Goal: Task Accomplishment & Management: Manage account settings

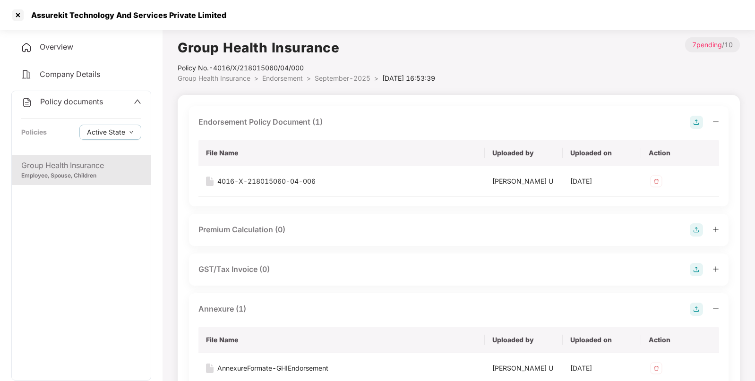
scroll to position [204, 0]
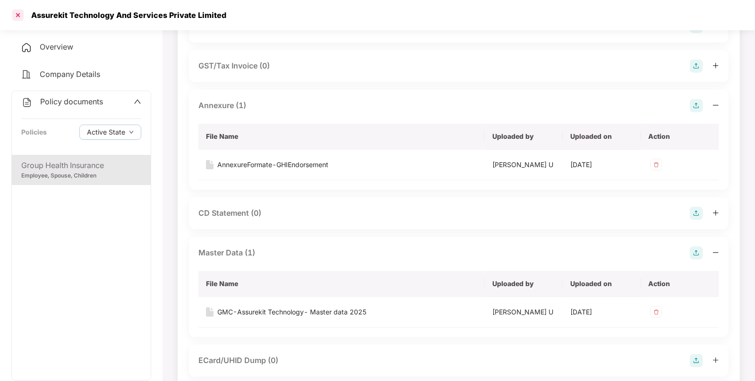
click at [17, 15] on div at bounding box center [17, 15] width 15 height 15
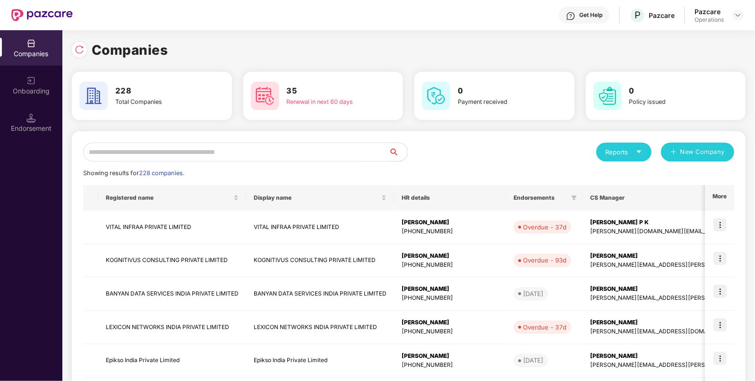
scroll to position [0, 0]
click at [201, 148] on input "text" at bounding box center [236, 152] width 306 height 19
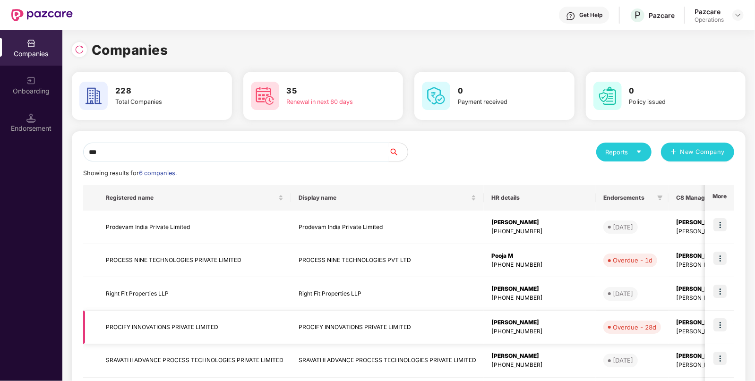
type input "***"
click at [168, 326] on td "PROCIFY INNOVATIONS PRIVATE LIMITED" at bounding box center [194, 328] width 193 height 34
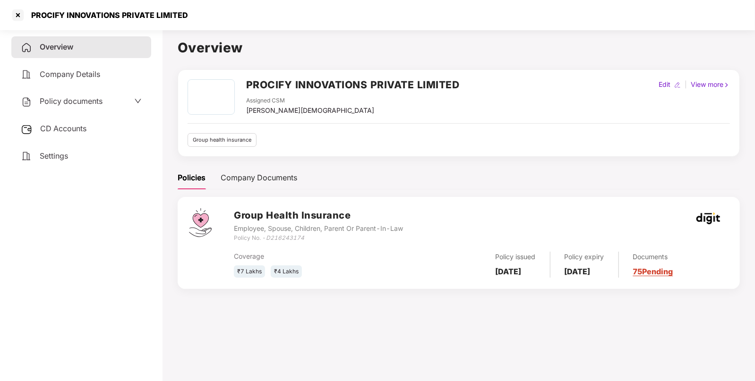
click at [77, 135] on div "CD Accounts" at bounding box center [81, 129] width 140 height 22
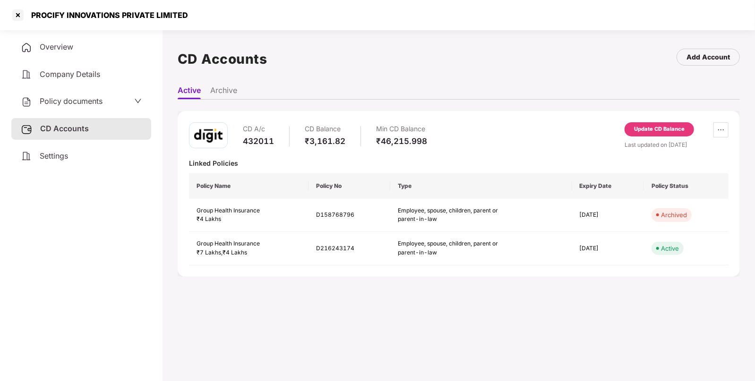
click at [61, 99] on span "Policy documents" at bounding box center [71, 100] width 63 height 9
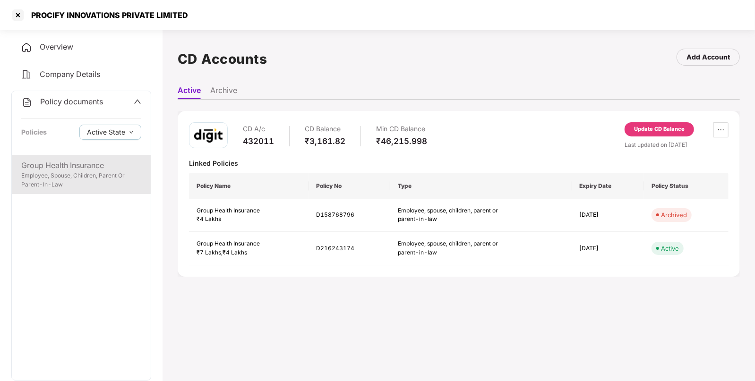
click at [73, 162] on div "Group Health Insurance" at bounding box center [81, 166] width 120 height 12
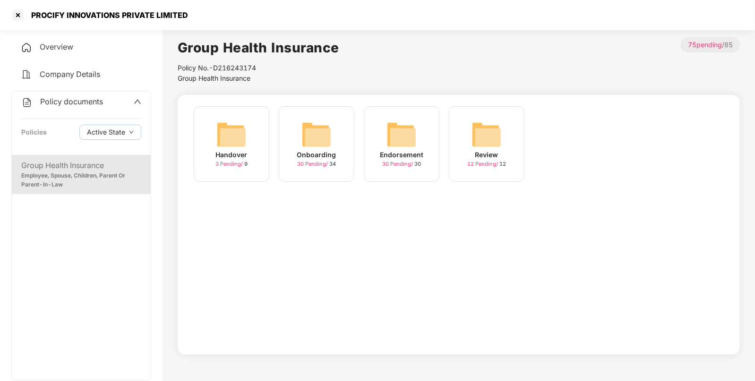
click at [403, 132] on img at bounding box center [401, 134] width 30 height 30
click at [311, 134] on img at bounding box center [316, 134] width 30 height 30
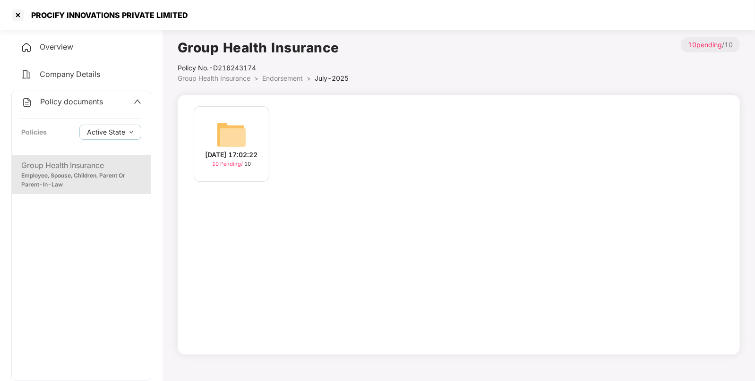
click at [226, 142] on img at bounding box center [231, 134] width 30 height 30
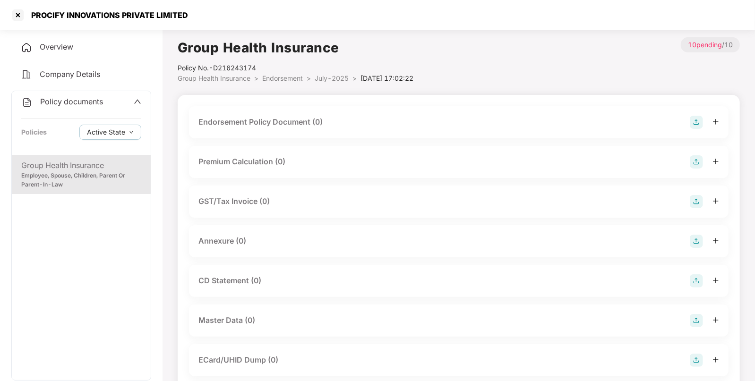
click at [692, 122] on img at bounding box center [695, 122] width 13 height 13
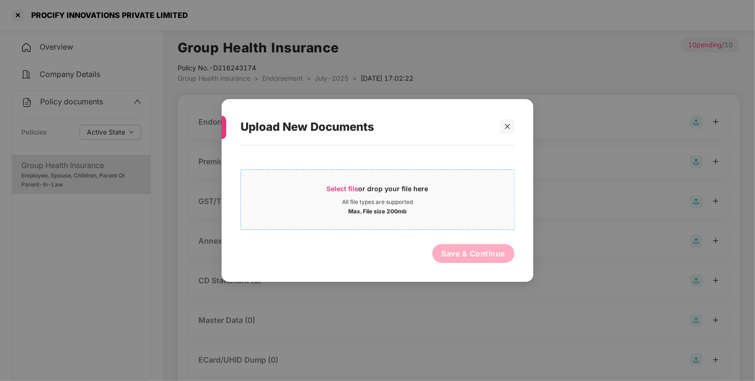
click at [342, 187] on span "Select file" at bounding box center [343, 189] width 32 height 8
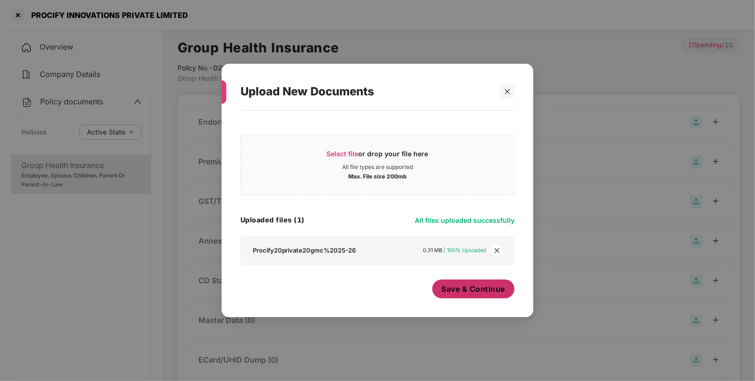
click at [460, 283] on button "Save & Continue" at bounding box center [473, 289] width 83 height 19
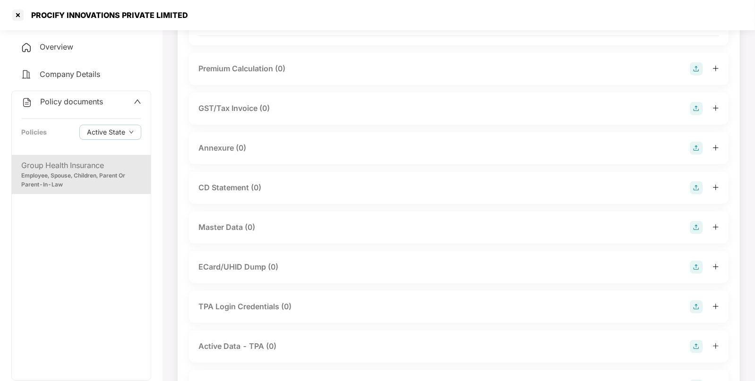
scroll to position [171, 0]
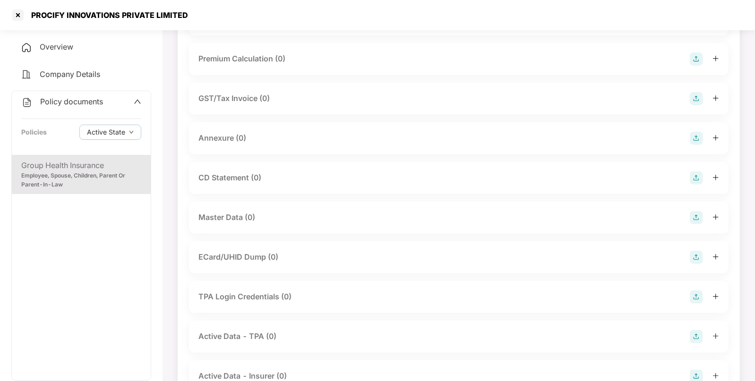
click at [697, 137] on img at bounding box center [695, 138] width 13 height 13
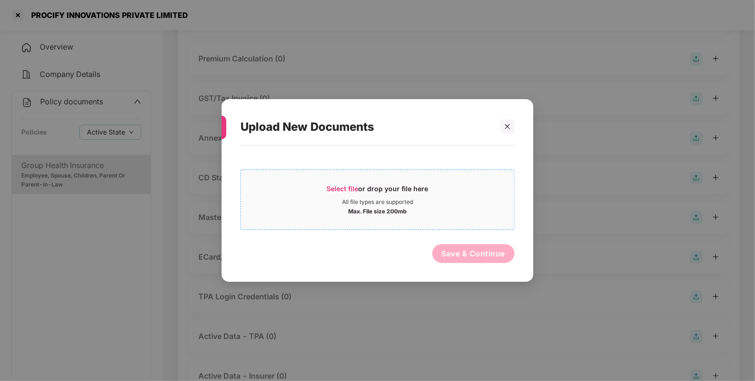
click at [333, 188] on span "Select file" at bounding box center [343, 189] width 32 height 8
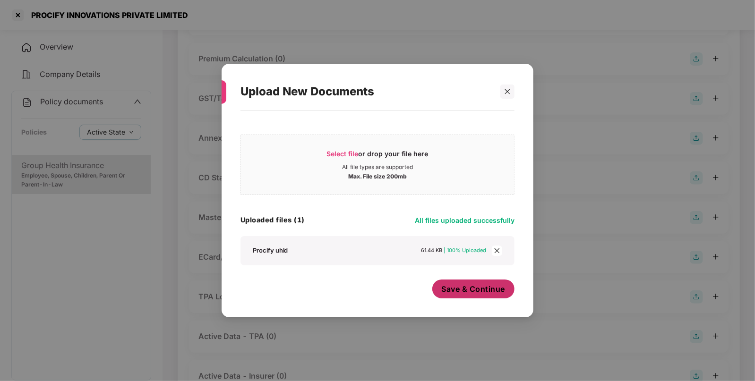
click at [461, 288] on span "Save & Continue" at bounding box center [474, 289] width 64 height 10
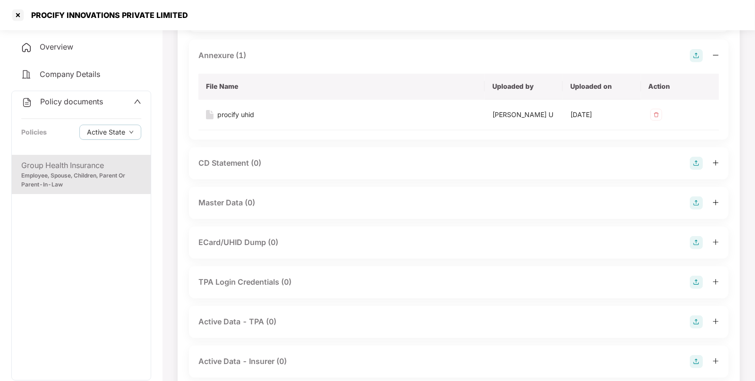
scroll to position [260, 0]
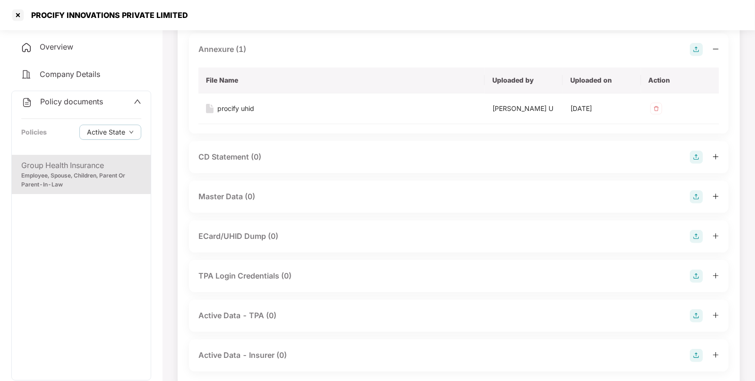
click at [694, 196] on img at bounding box center [695, 196] width 13 height 13
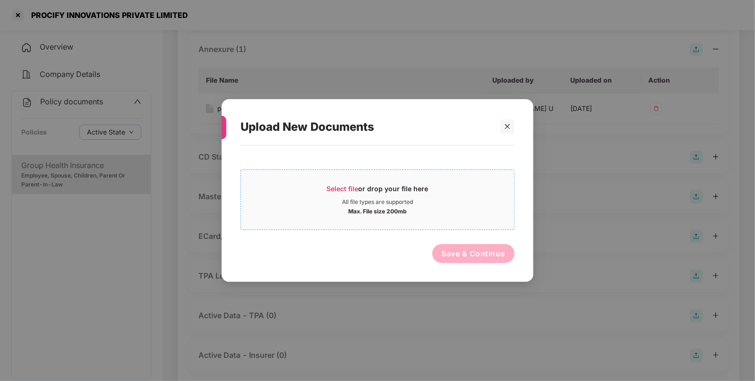
click at [329, 188] on span "Select file" at bounding box center [343, 189] width 32 height 8
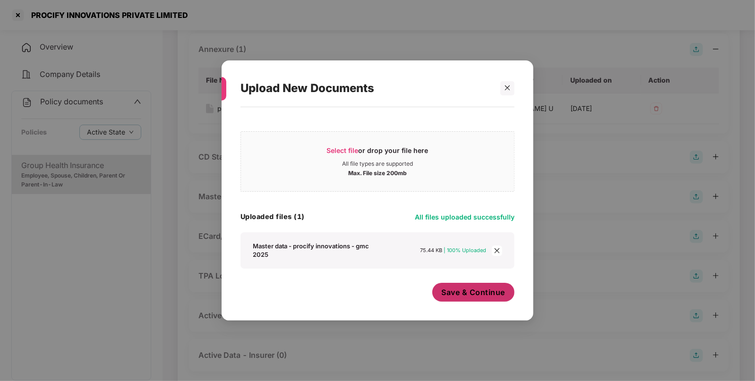
click at [458, 293] on span "Save & Continue" at bounding box center [474, 292] width 64 height 10
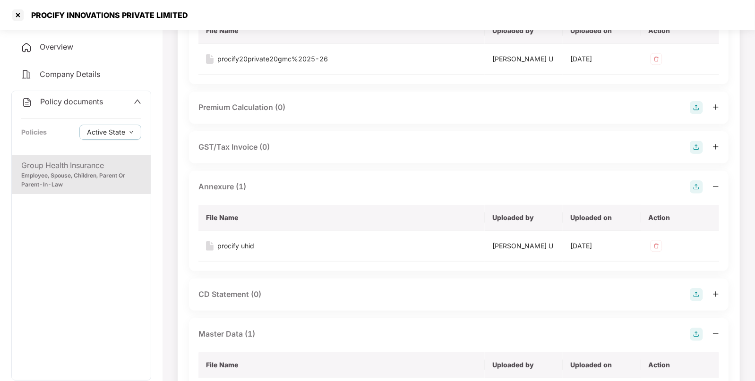
scroll to position [92, 0]
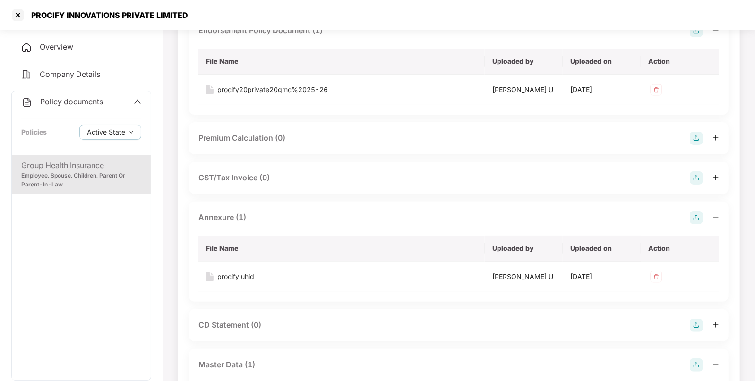
click at [80, 166] on div "Group Health Insurance" at bounding box center [81, 166] width 120 height 12
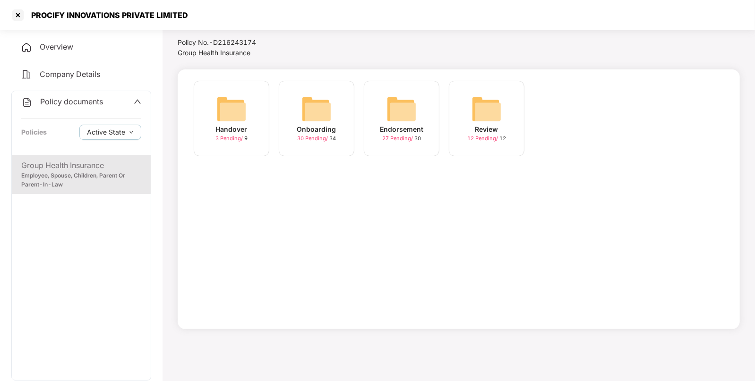
click at [408, 99] on img at bounding box center [401, 109] width 30 height 30
click at [501, 102] on img at bounding box center [486, 109] width 30 height 30
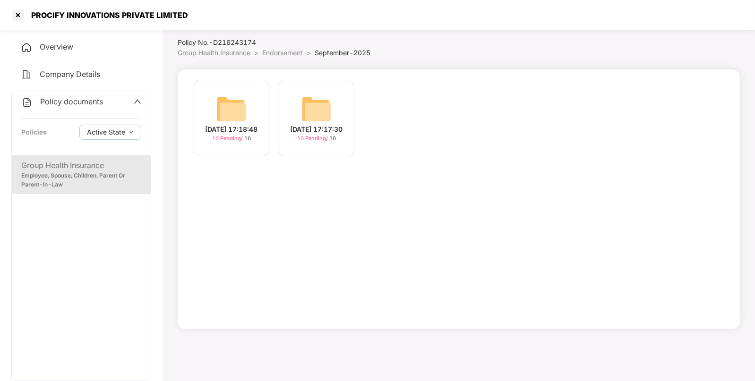
click at [239, 97] on img at bounding box center [231, 109] width 30 height 30
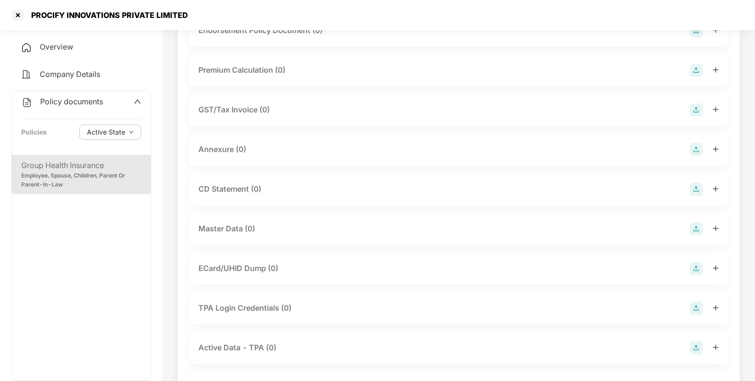
scroll to position [0, 0]
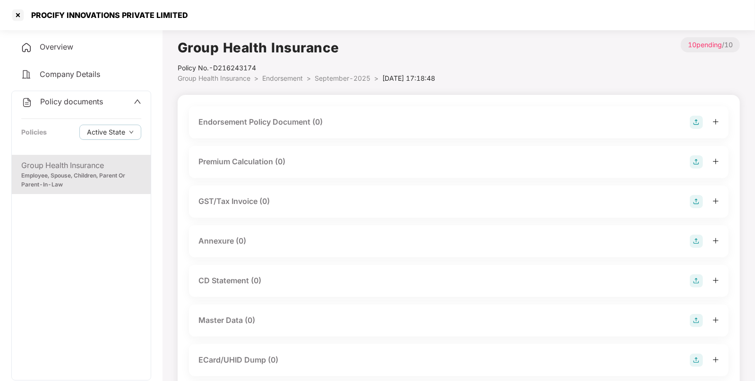
click at [694, 119] on img at bounding box center [695, 122] width 13 height 13
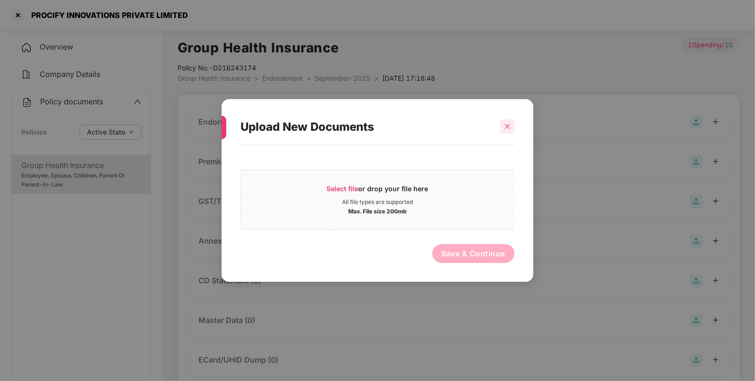
click at [504, 120] on div at bounding box center [507, 126] width 14 height 14
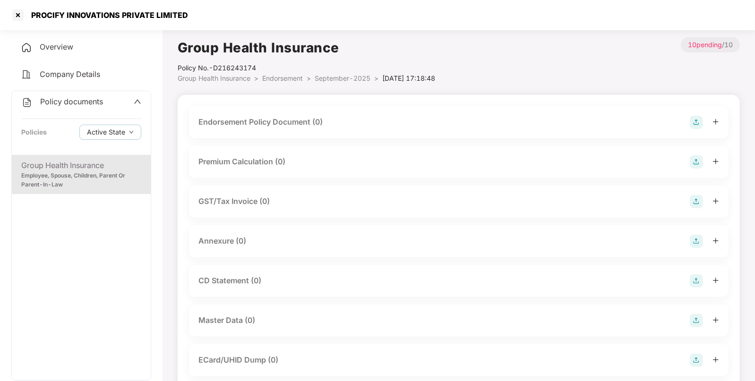
click at [697, 323] on img at bounding box center [695, 320] width 13 height 13
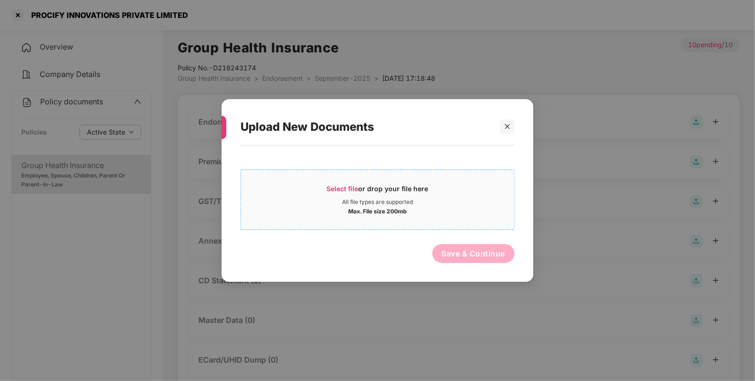
click at [342, 184] on div "Select file or drop your file here" at bounding box center [378, 191] width 102 height 14
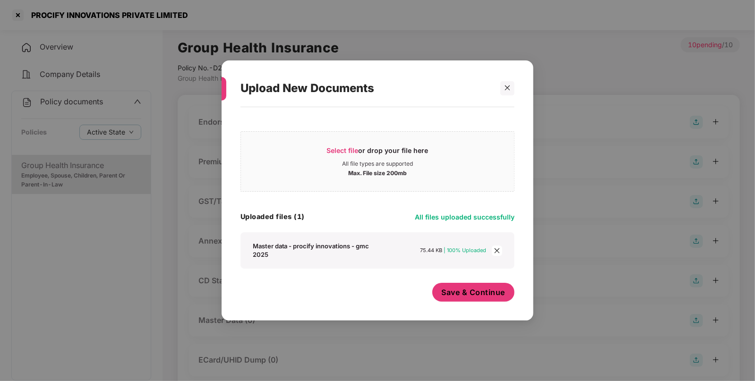
click at [456, 284] on button "Save & Continue" at bounding box center [473, 292] width 83 height 19
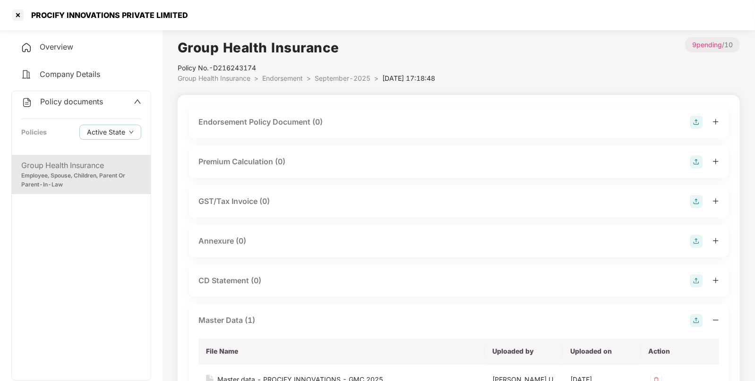
click at [695, 123] on img at bounding box center [695, 122] width 13 height 13
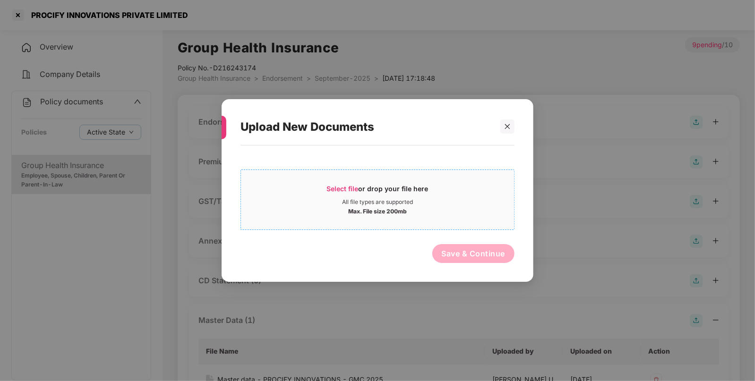
click at [341, 191] on span "Select file" at bounding box center [343, 189] width 32 height 8
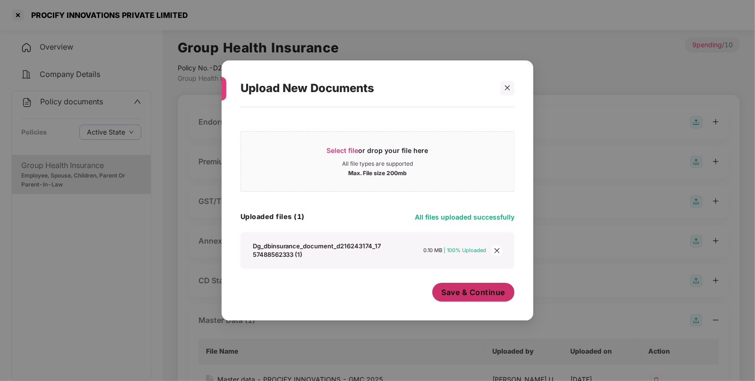
click at [456, 292] on span "Save & Continue" at bounding box center [474, 292] width 64 height 10
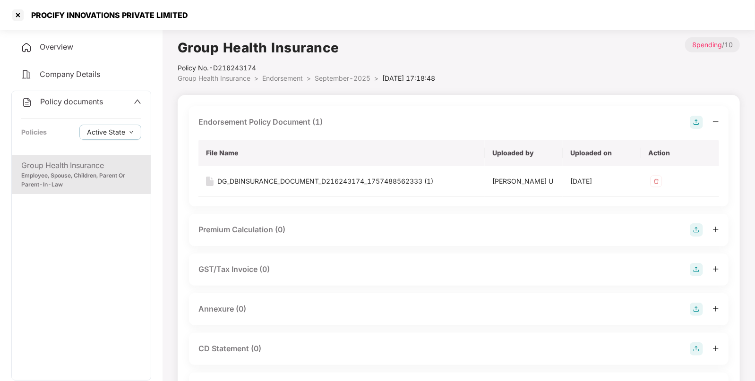
scroll to position [79, 0]
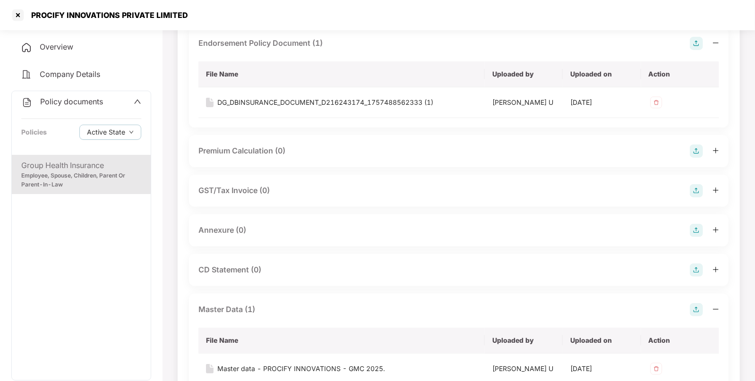
click at [697, 229] on img at bounding box center [695, 230] width 13 height 13
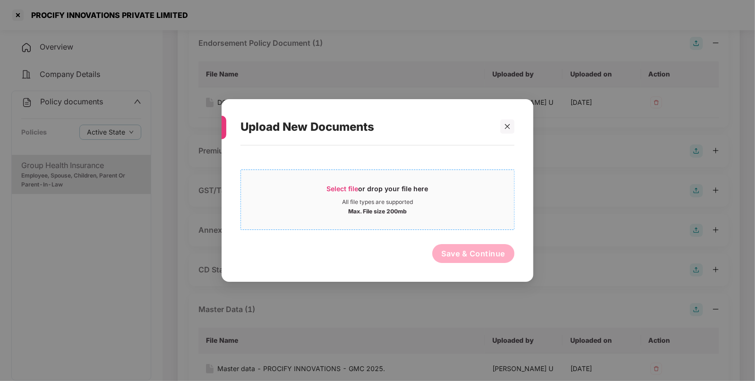
click at [329, 188] on span "Select file" at bounding box center [343, 189] width 32 height 8
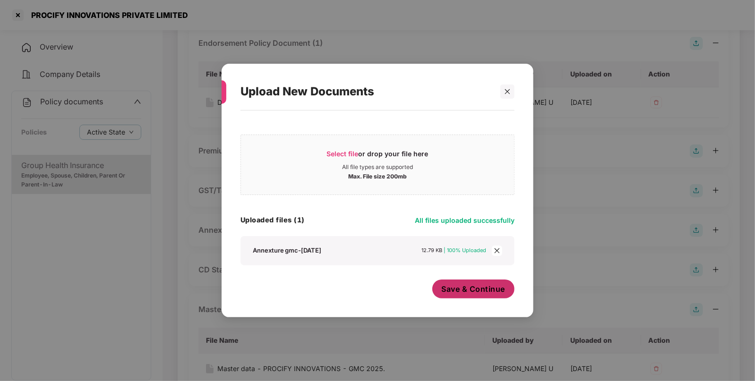
click at [458, 281] on button "Save & Continue" at bounding box center [473, 289] width 83 height 19
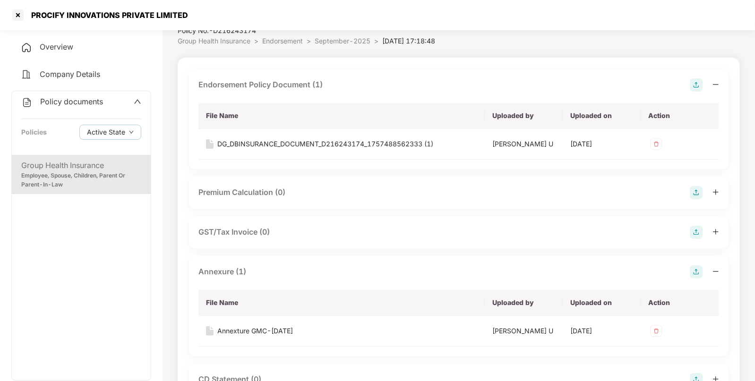
scroll to position [0, 0]
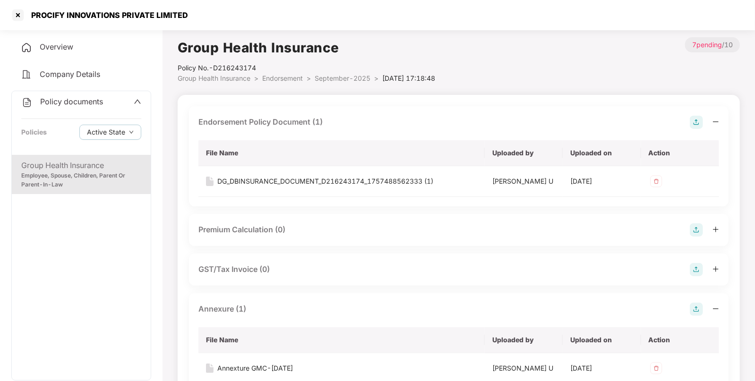
click at [286, 72] on div "Policy No.- D216243174" at bounding box center [306, 68] width 257 height 10
click at [282, 78] on span "Endorsement" at bounding box center [282, 78] width 41 height 8
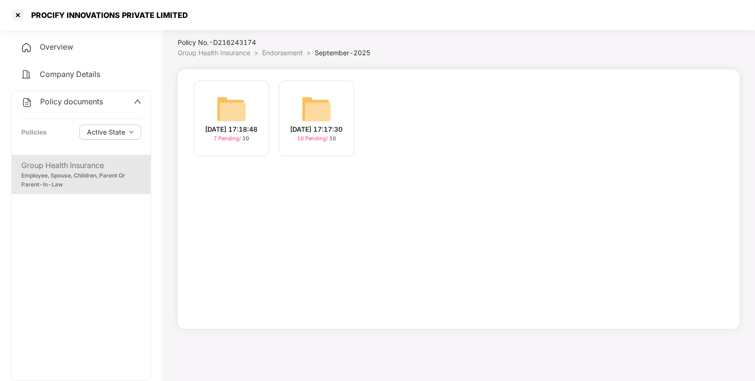
click at [316, 102] on img at bounding box center [316, 109] width 30 height 30
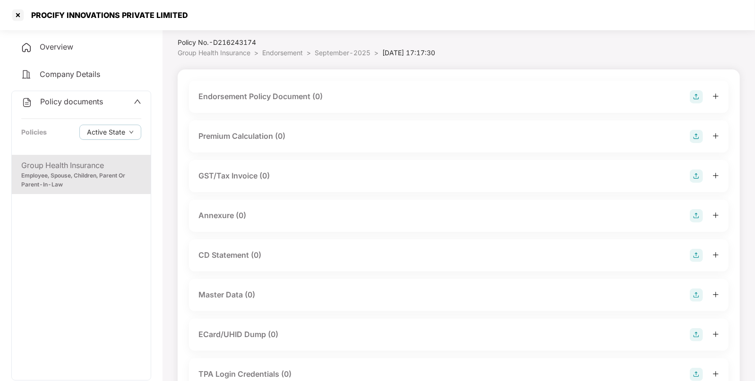
click at [702, 92] on img at bounding box center [695, 96] width 13 height 13
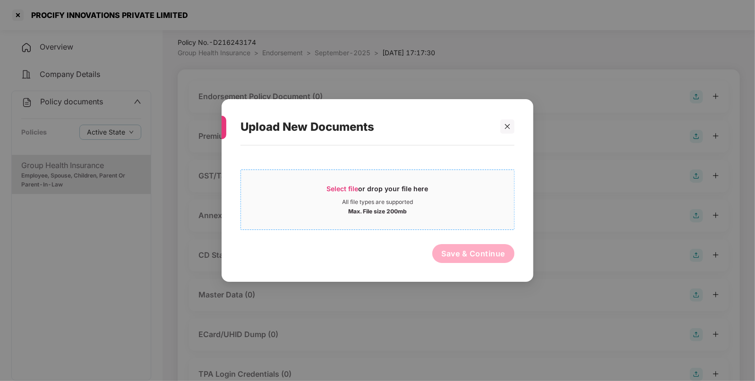
click at [329, 190] on span "Select file" at bounding box center [343, 189] width 32 height 8
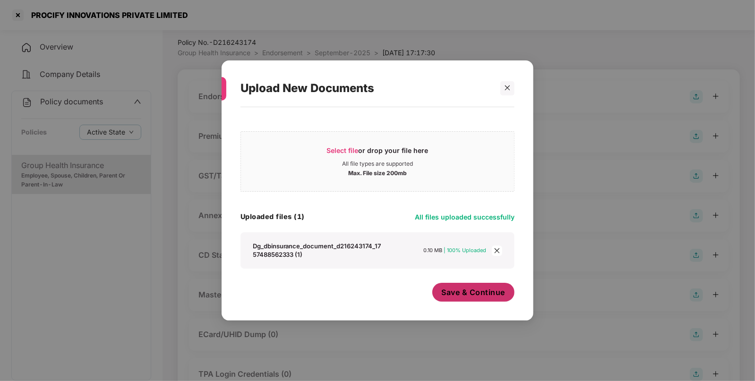
click at [463, 296] on span "Save & Continue" at bounding box center [474, 292] width 64 height 10
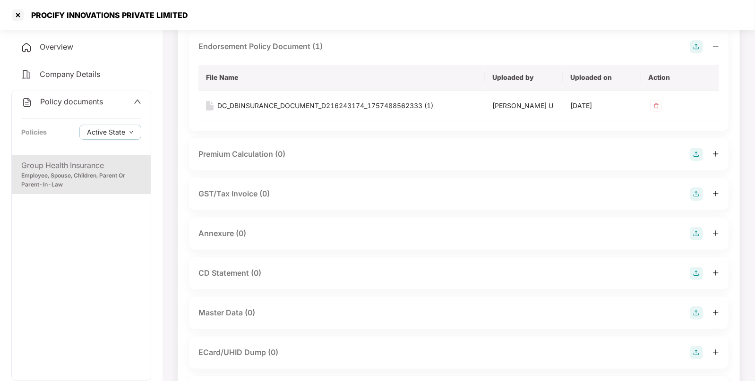
scroll to position [77, 0]
click at [698, 230] on img at bounding box center [695, 231] width 13 height 13
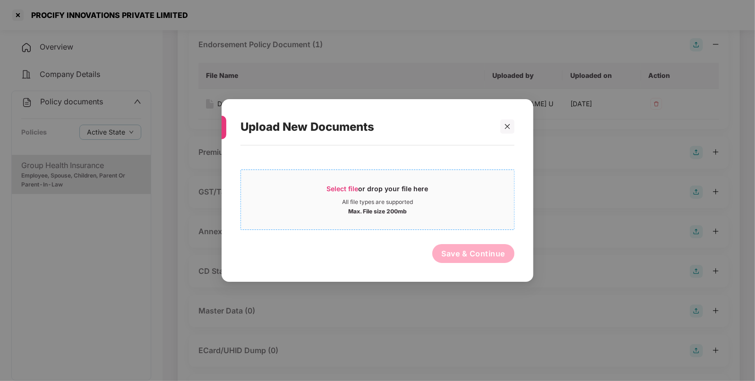
click at [342, 191] on span "Select file" at bounding box center [343, 189] width 32 height 8
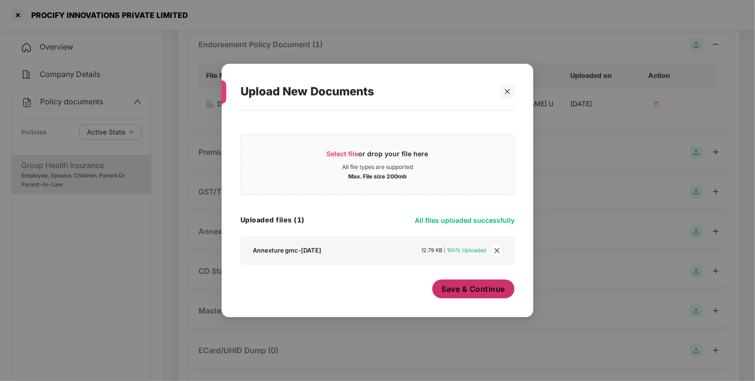
click at [465, 294] on span "Save & Continue" at bounding box center [474, 289] width 64 height 10
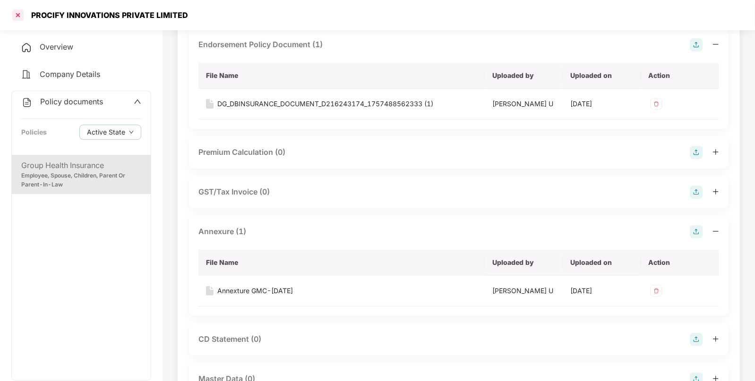
click at [16, 14] on div at bounding box center [17, 15] width 15 height 15
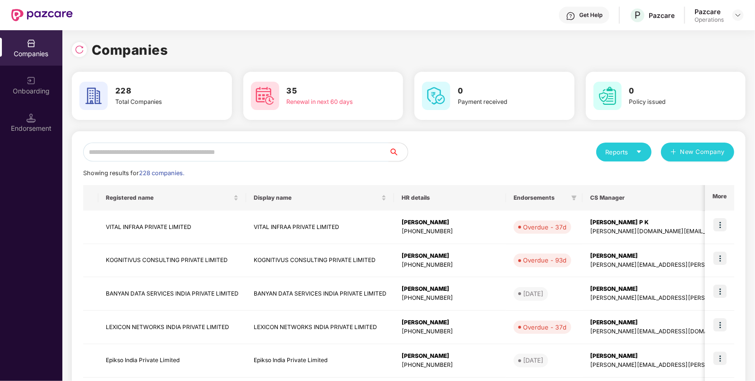
scroll to position [0, 0]
click at [220, 152] on input "text" at bounding box center [236, 152] width 306 height 19
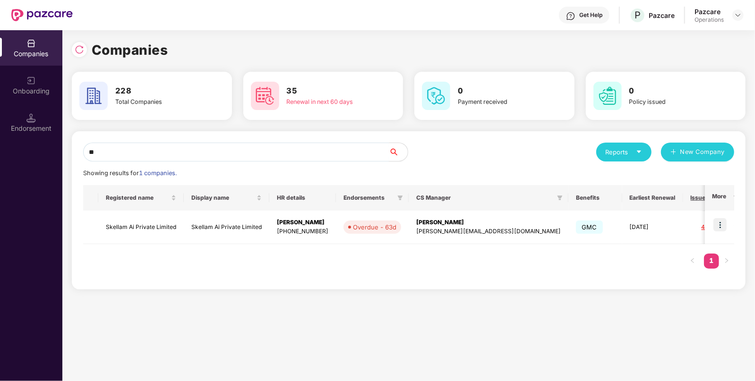
type input "*"
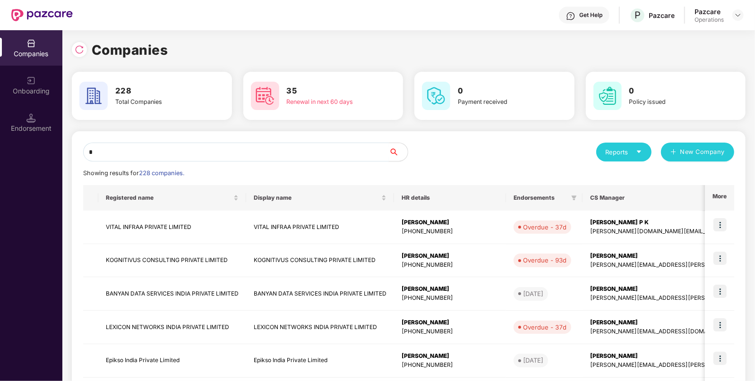
click at [221, 157] on input "*" at bounding box center [236, 152] width 306 height 19
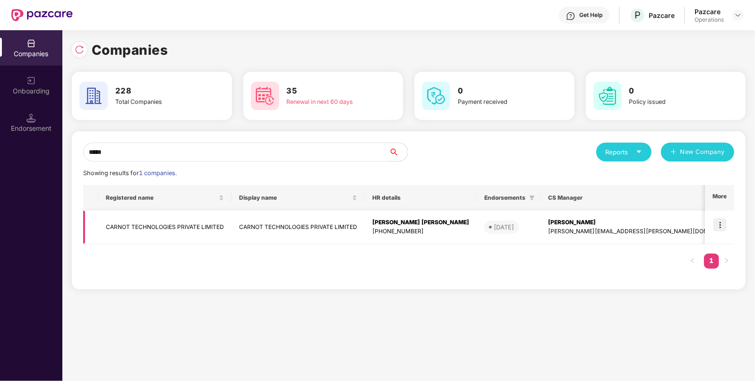
type input "*****"
click at [135, 226] on td "CARNOT TECHNOLOGIES PRIVATE LIMITED" at bounding box center [164, 228] width 133 height 34
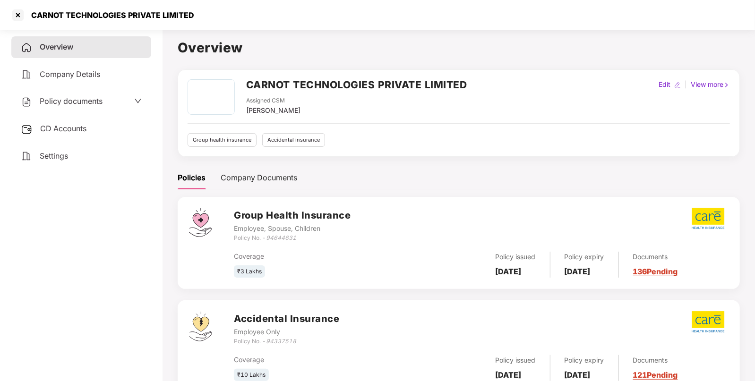
click at [93, 99] on span "Policy documents" at bounding box center [71, 100] width 63 height 9
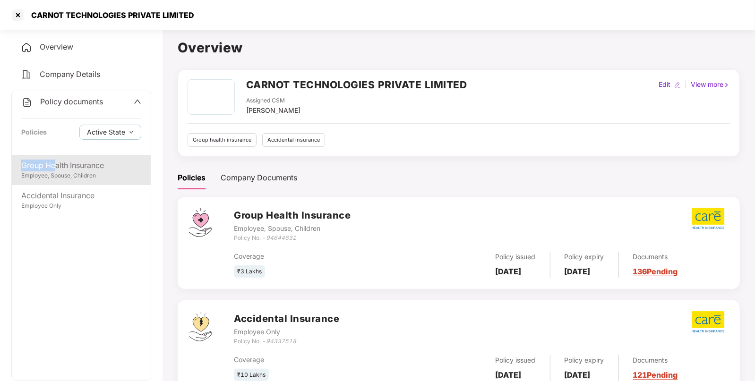
drag, startPoint x: 62, startPoint y: 153, endPoint x: 54, endPoint y: 166, distance: 14.7
click at [54, 166] on div "Policy documents Policies Active State Group Health Insurance Employee, Spouse,…" at bounding box center [81, 236] width 140 height 290
click at [54, 166] on div "Group Health Insurance" at bounding box center [81, 166] width 120 height 12
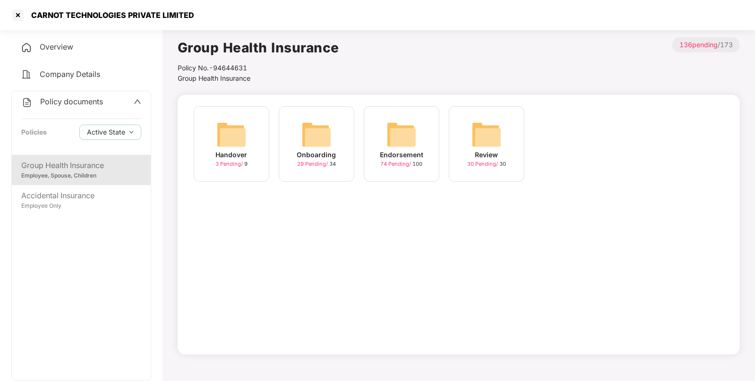
click at [400, 147] on img at bounding box center [401, 134] width 30 height 30
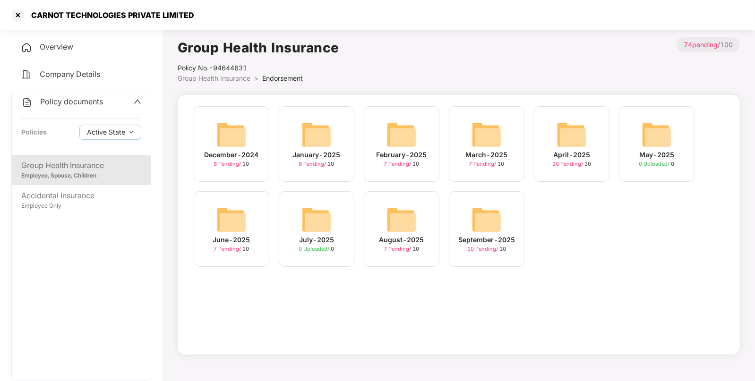
click at [489, 217] on img at bounding box center [486, 219] width 30 height 30
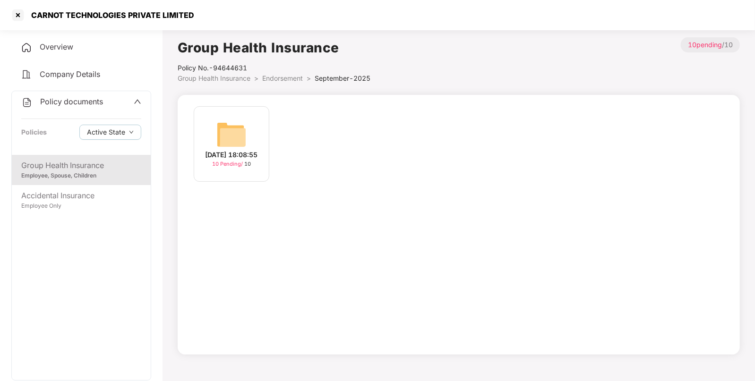
click at [216, 80] on span "Group Health Insurance" at bounding box center [214, 78] width 73 height 8
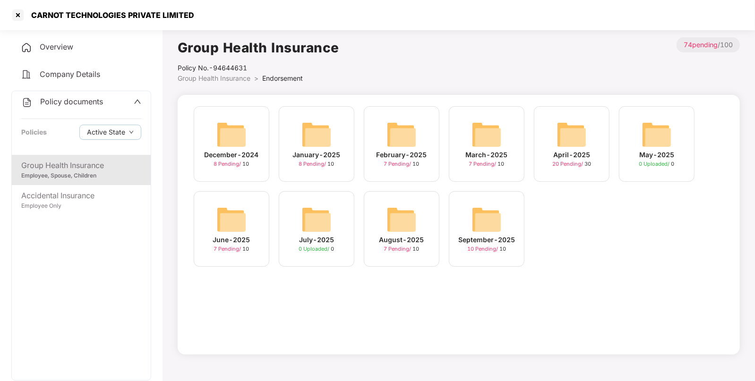
click at [567, 136] on img at bounding box center [571, 134] width 30 height 30
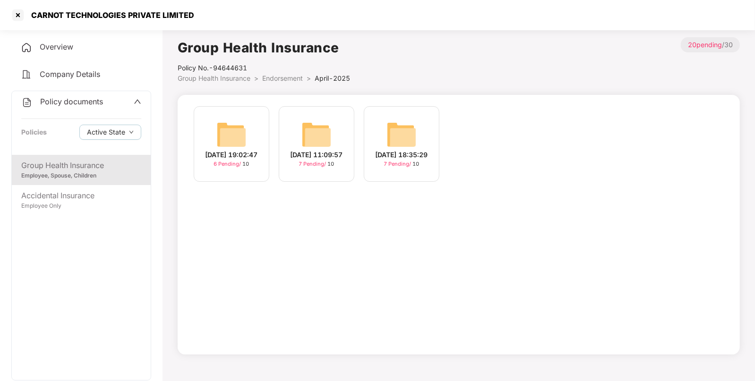
click at [205, 78] on span "Group Health Insurance" at bounding box center [214, 78] width 73 height 8
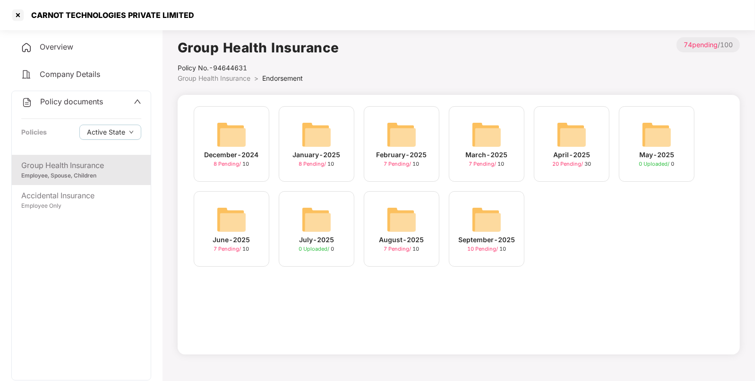
click at [488, 216] on img at bounding box center [486, 219] width 30 height 30
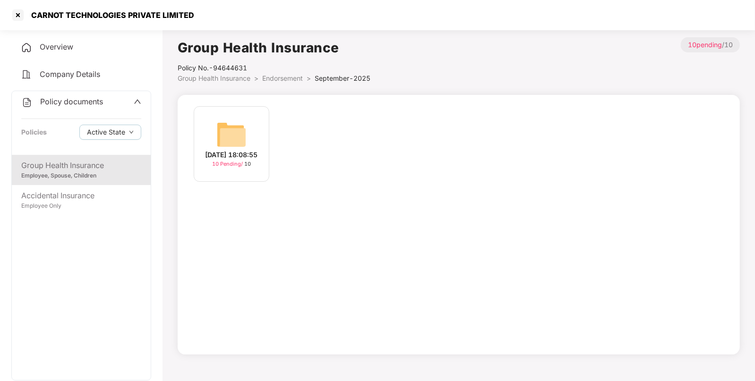
click at [234, 140] on img at bounding box center [231, 134] width 30 height 30
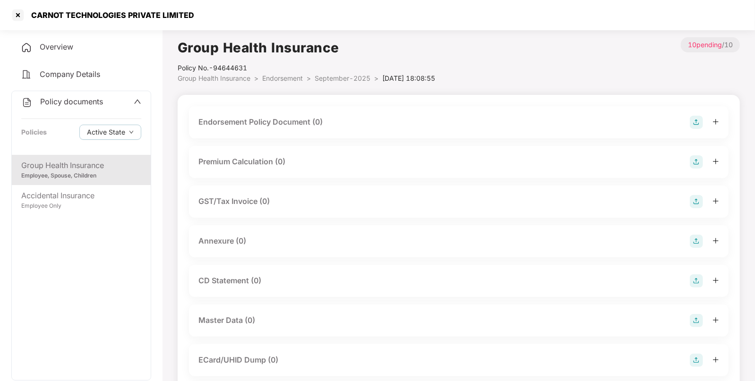
click at [700, 123] on img at bounding box center [695, 122] width 13 height 13
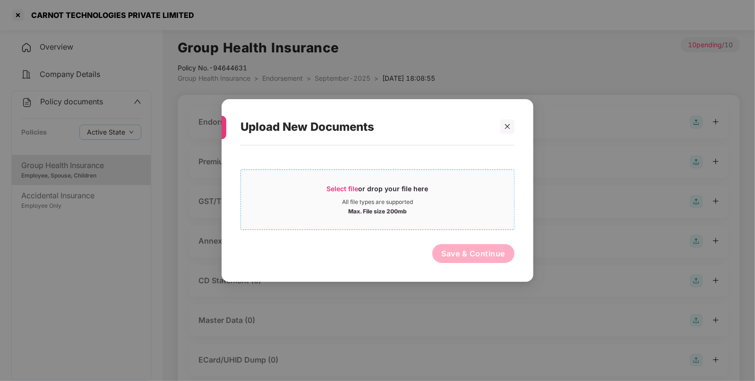
click at [340, 185] on span "Select file" at bounding box center [343, 189] width 32 height 8
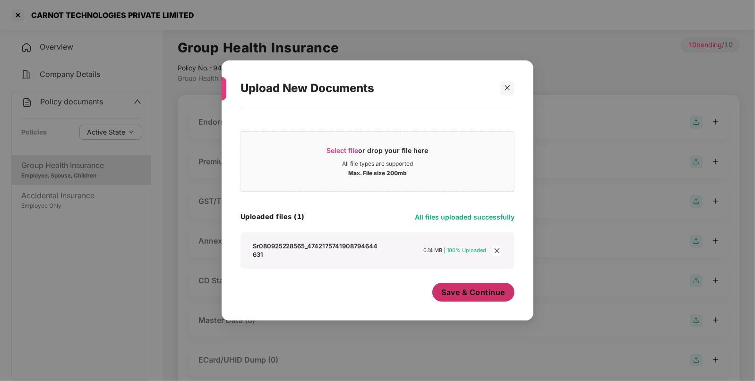
click at [476, 297] on span "Save & Continue" at bounding box center [474, 292] width 64 height 10
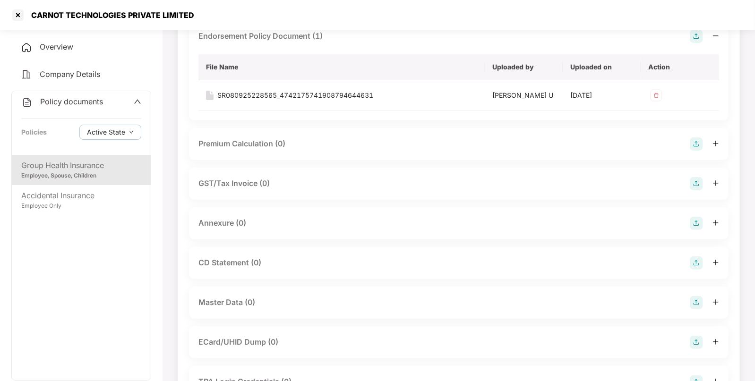
scroll to position [87, 0]
click at [695, 221] on img at bounding box center [695, 221] width 13 height 13
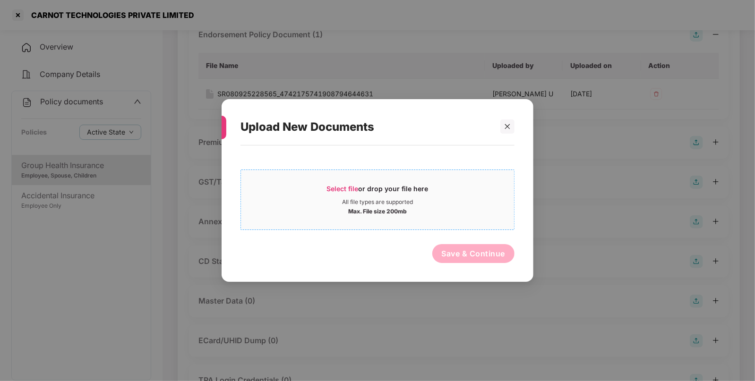
click at [333, 184] on div "Select file or drop your file here" at bounding box center [378, 191] width 102 height 14
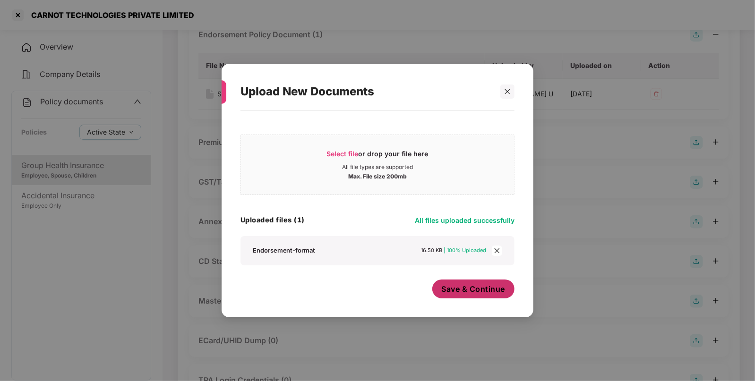
click at [463, 284] on span "Save & Continue" at bounding box center [474, 289] width 64 height 10
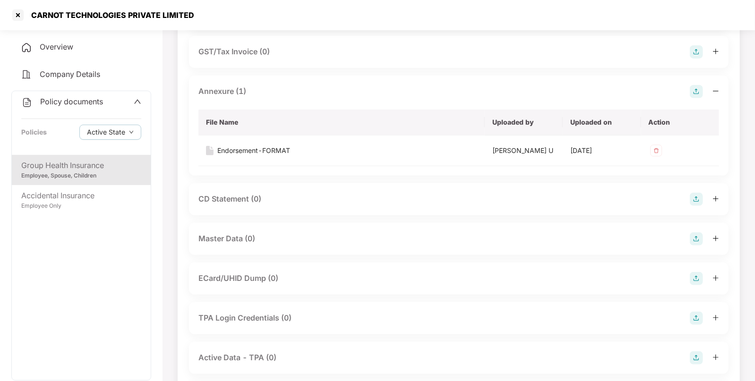
scroll to position [224, 0]
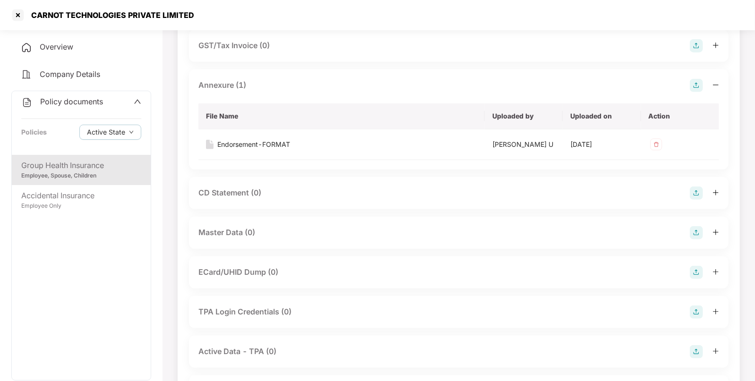
click at [697, 228] on img at bounding box center [695, 232] width 13 height 13
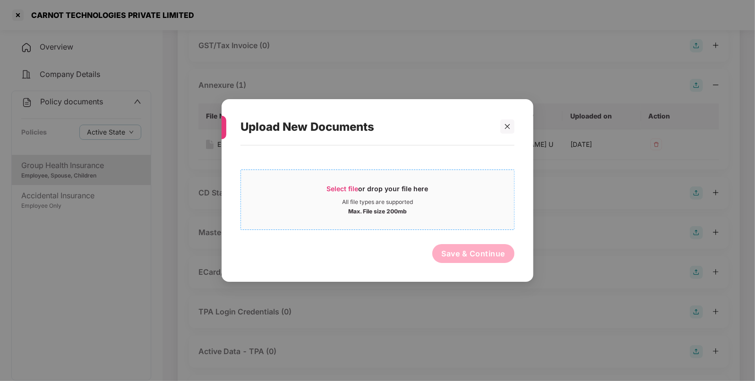
click at [345, 190] on span "Select file" at bounding box center [343, 189] width 32 height 8
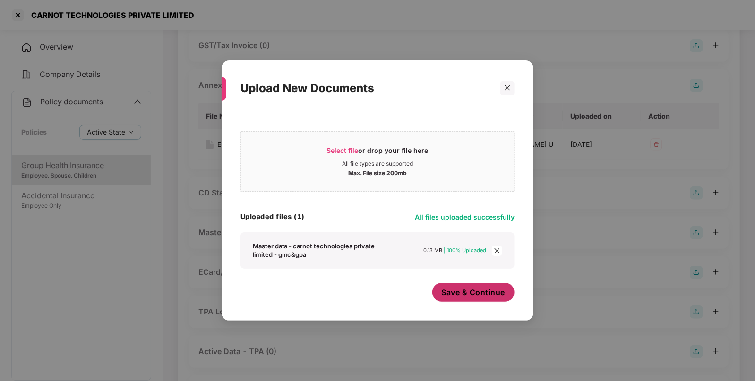
click at [479, 294] on span "Save & Continue" at bounding box center [474, 292] width 64 height 10
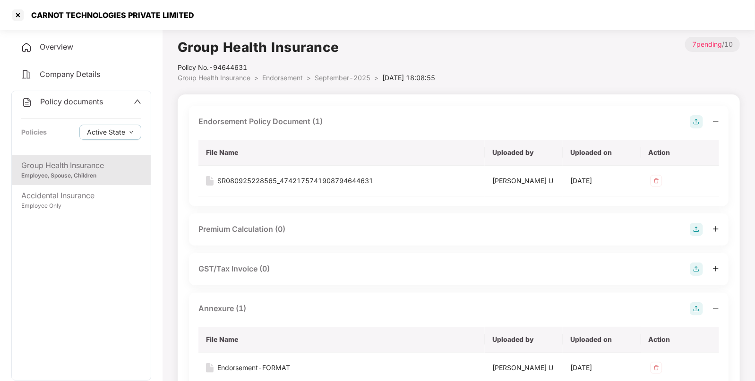
scroll to position [0, 0]
click at [17, 15] on div at bounding box center [17, 15] width 15 height 15
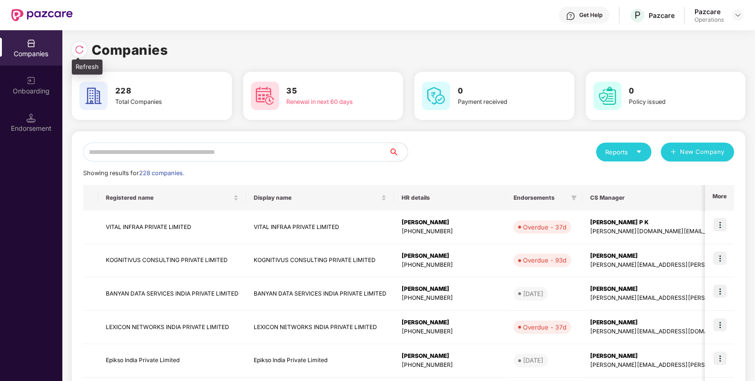
click at [79, 50] on img at bounding box center [79, 49] width 9 height 9
click at [172, 152] on input "*" at bounding box center [236, 152] width 306 height 19
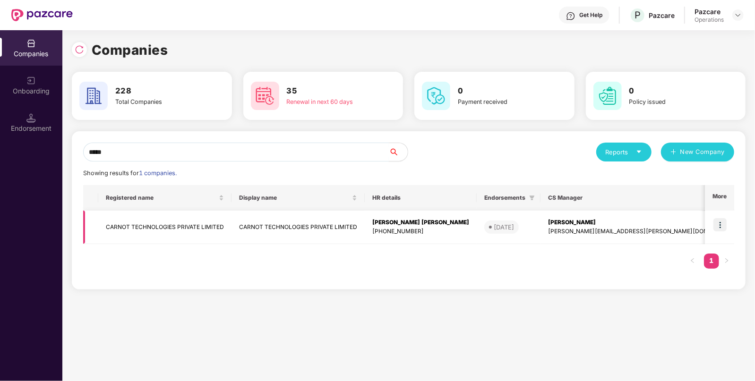
type input "*****"
click at [146, 223] on td "CARNOT TECHNOLOGIES PRIVATE LIMITED" at bounding box center [164, 228] width 133 height 34
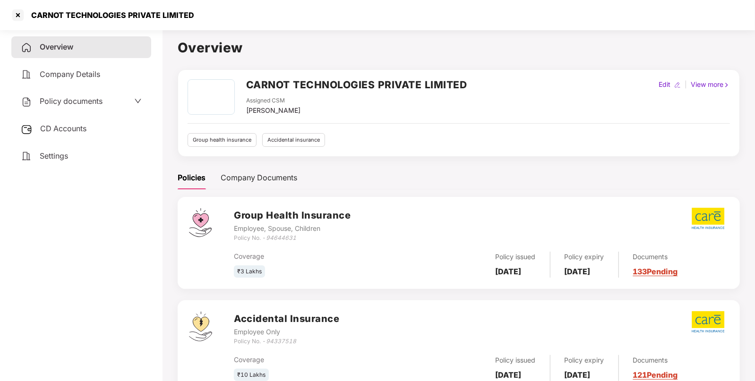
click at [70, 104] on span "Policy documents" at bounding box center [71, 100] width 63 height 9
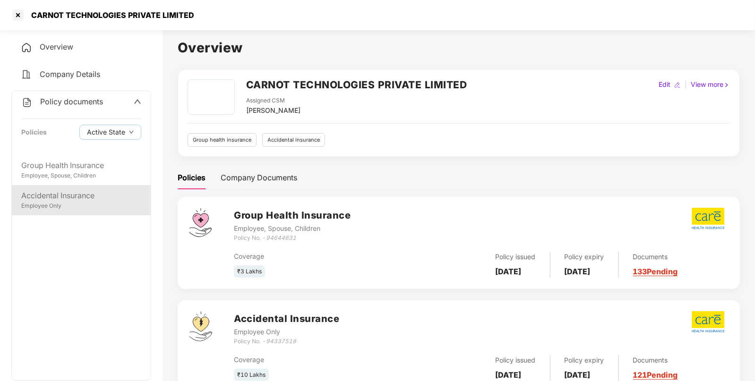
click at [40, 208] on div "Employee Only" at bounding box center [81, 206] width 120 height 9
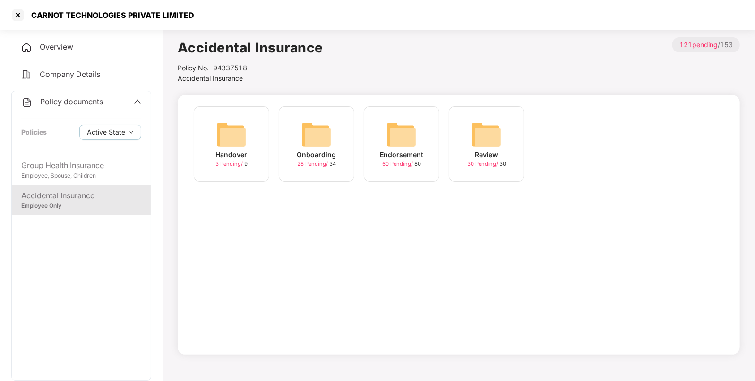
click at [399, 141] on img at bounding box center [401, 134] width 30 height 30
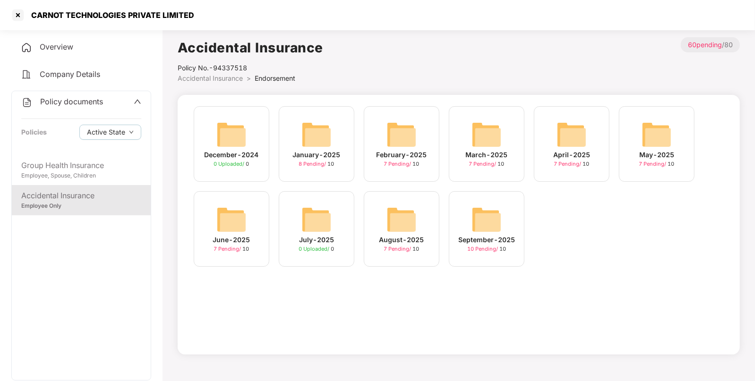
click at [479, 218] on img at bounding box center [486, 219] width 30 height 30
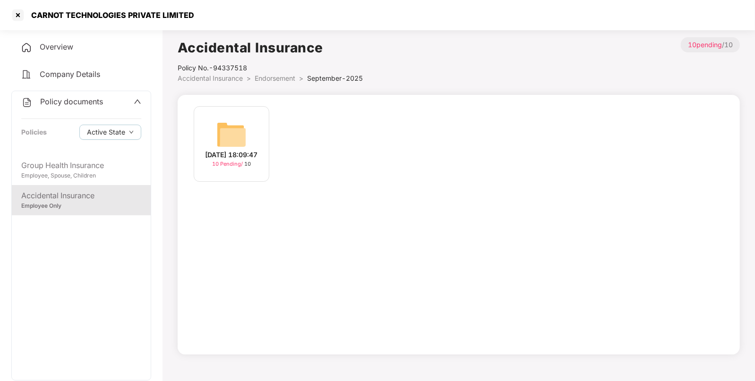
click at [238, 130] on img at bounding box center [231, 134] width 30 height 30
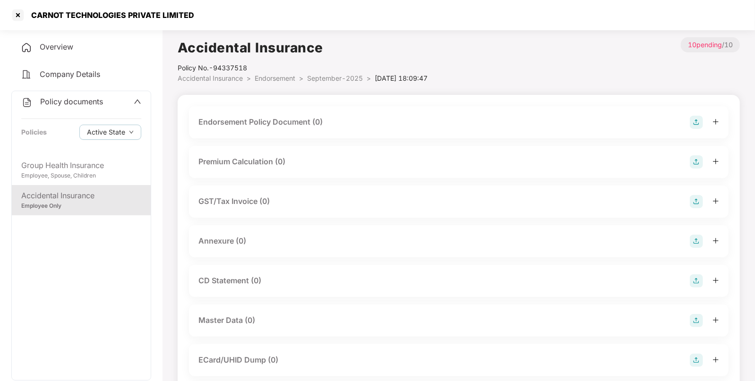
click at [694, 317] on img at bounding box center [695, 320] width 13 height 13
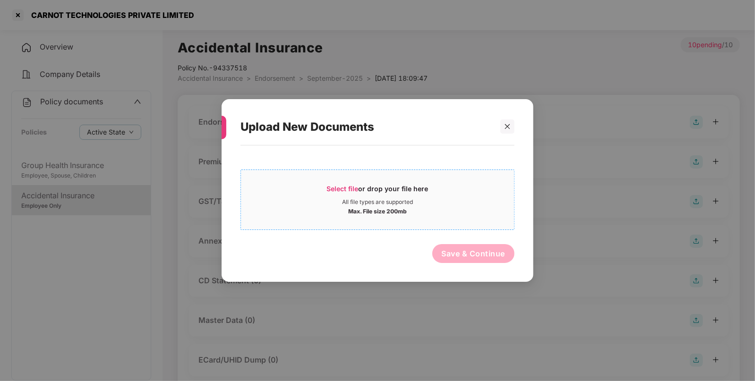
click at [347, 186] on span "Select file" at bounding box center [343, 189] width 32 height 8
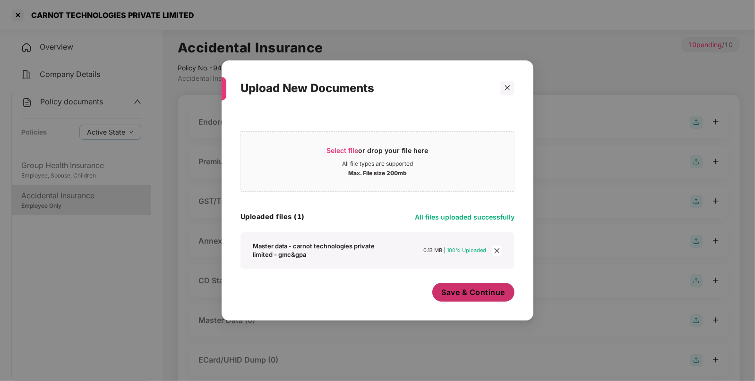
click at [470, 293] on span "Save & Continue" at bounding box center [474, 292] width 64 height 10
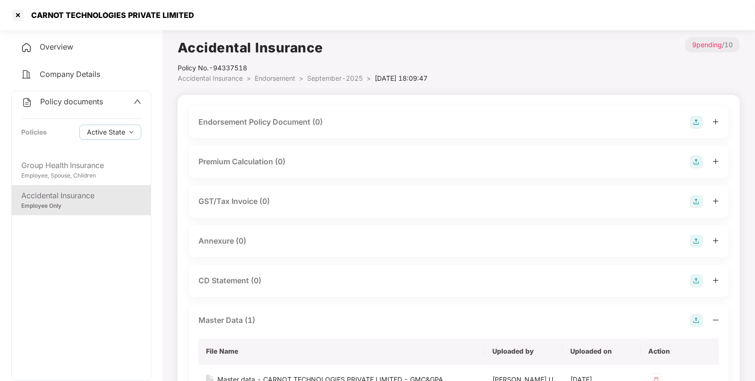
click at [697, 240] on img at bounding box center [695, 241] width 13 height 13
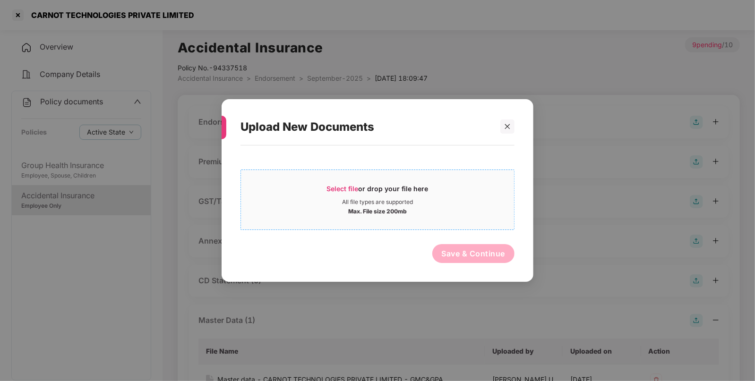
click at [347, 187] on span "Select file" at bounding box center [343, 189] width 32 height 8
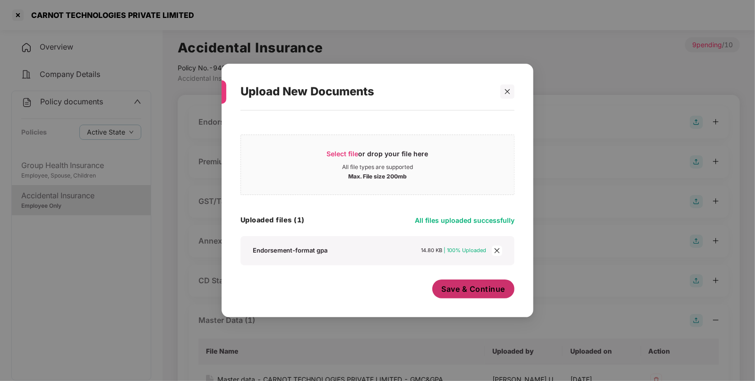
click at [460, 284] on span "Save & Continue" at bounding box center [474, 289] width 64 height 10
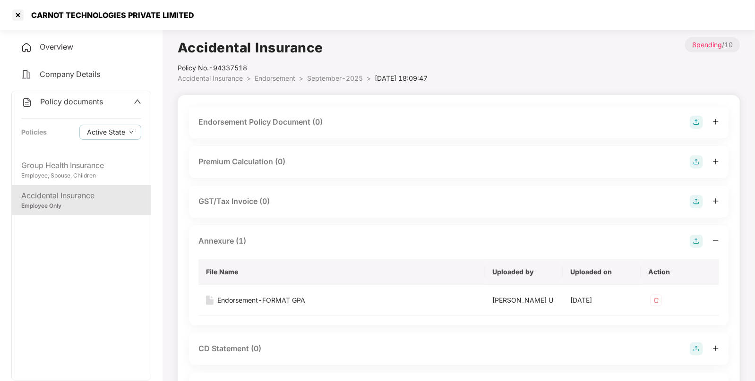
click at [699, 120] on img at bounding box center [695, 122] width 13 height 13
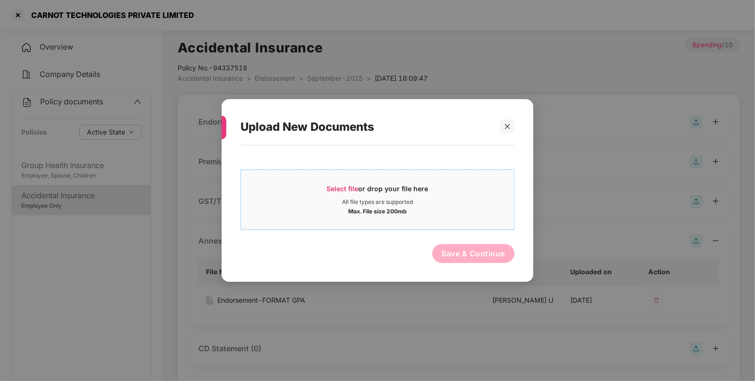
click at [336, 188] on span "Select file" at bounding box center [343, 189] width 32 height 8
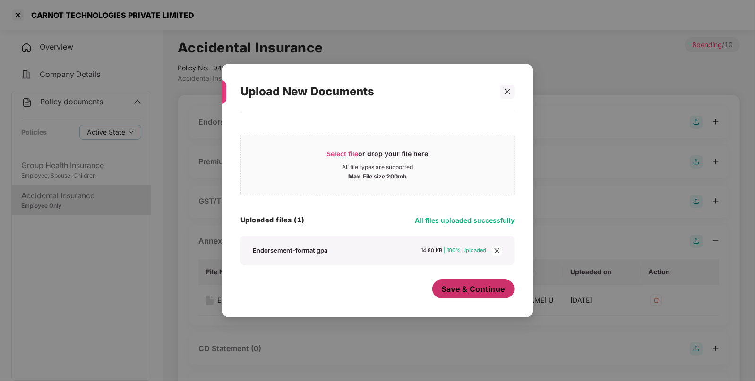
click at [473, 290] on span "Save & Continue" at bounding box center [474, 289] width 64 height 10
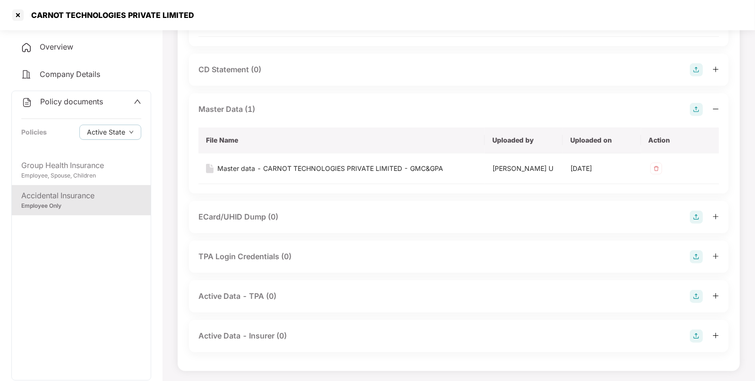
scroll to position [347, 0]
click at [22, 10] on div at bounding box center [17, 15] width 15 height 15
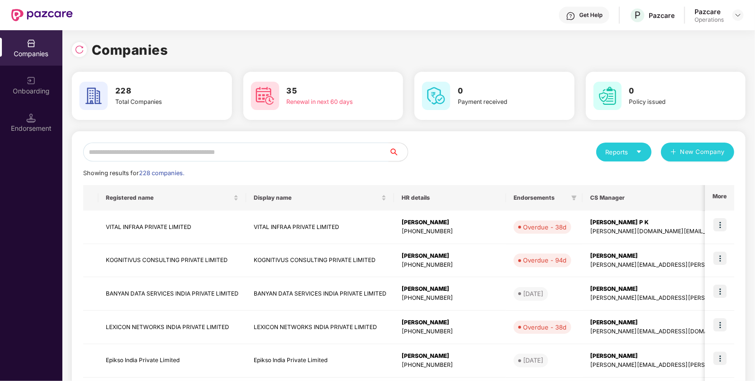
scroll to position [0, 0]
click at [251, 148] on input "text" at bounding box center [236, 152] width 306 height 19
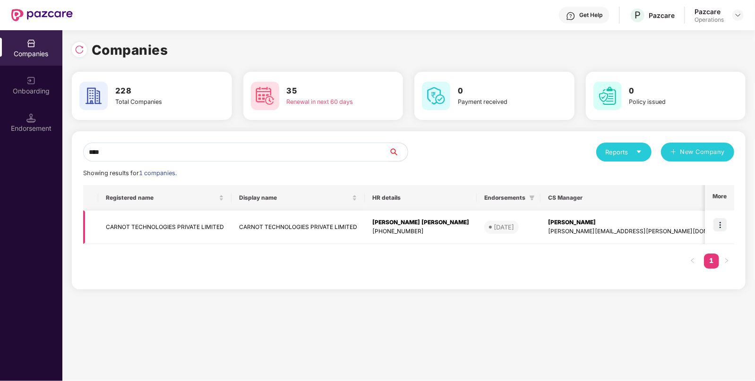
type input "****"
click at [116, 227] on td "CARNOT TECHNOLOGIES PRIVATE LIMITED" at bounding box center [164, 228] width 133 height 34
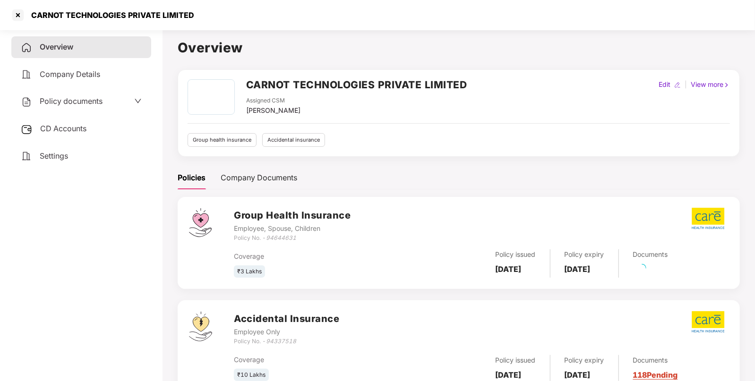
click at [66, 129] on span "CD Accounts" at bounding box center [63, 128] width 46 height 9
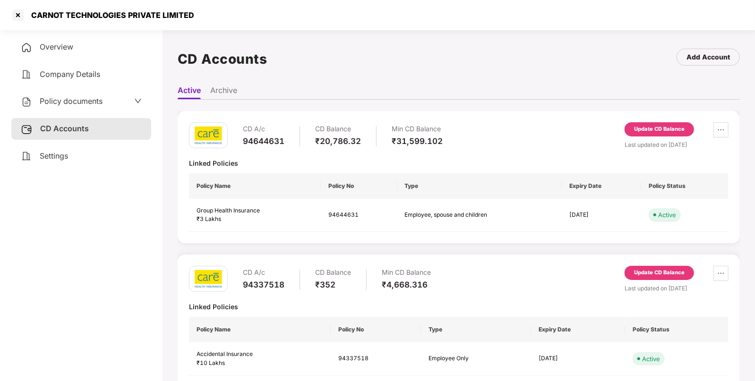
click at [638, 129] on div "Update CD Balance" at bounding box center [659, 129] width 51 height 9
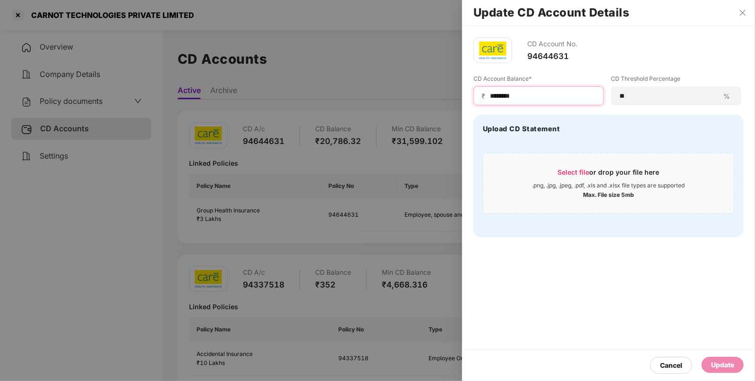
click at [508, 94] on input "********" at bounding box center [542, 96] width 107 height 10
type input "****"
click at [722, 361] on div "Update" at bounding box center [722, 365] width 23 height 10
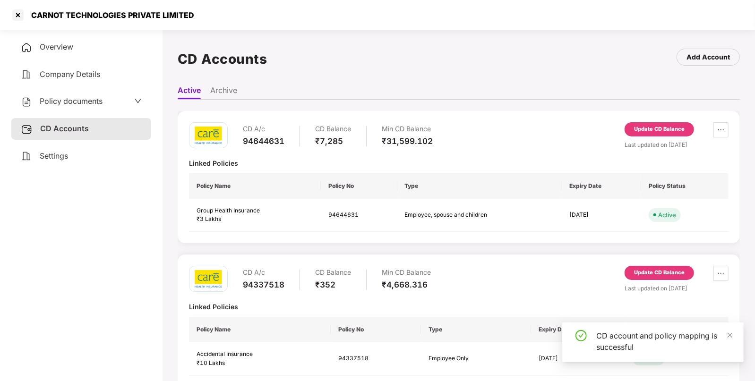
click at [651, 269] on div "Update CD Balance" at bounding box center [659, 273] width 51 height 9
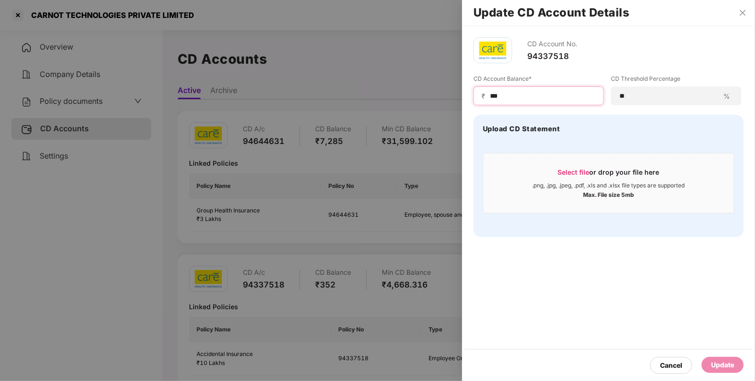
click at [499, 97] on input "***" at bounding box center [542, 96] width 107 height 10
type input "*"
click at [718, 361] on div "Update" at bounding box center [722, 365] width 23 height 10
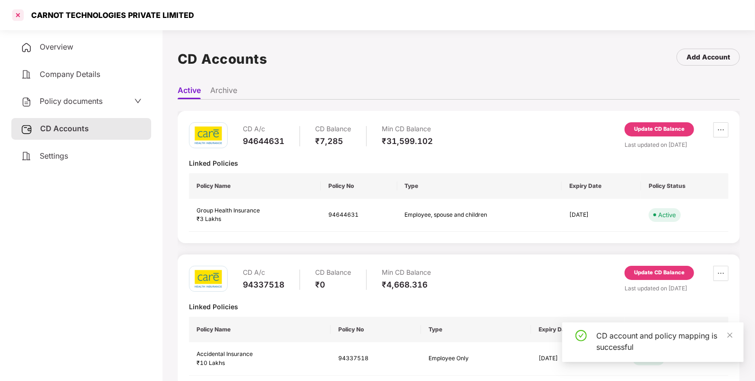
click at [14, 13] on div at bounding box center [17, 15] width 15 height 15
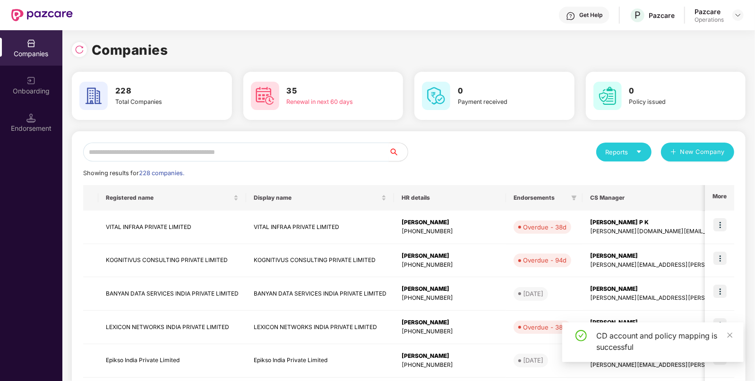
click at [189, 149] on input "text" at bounding box center [236, 152] width 306 height 19
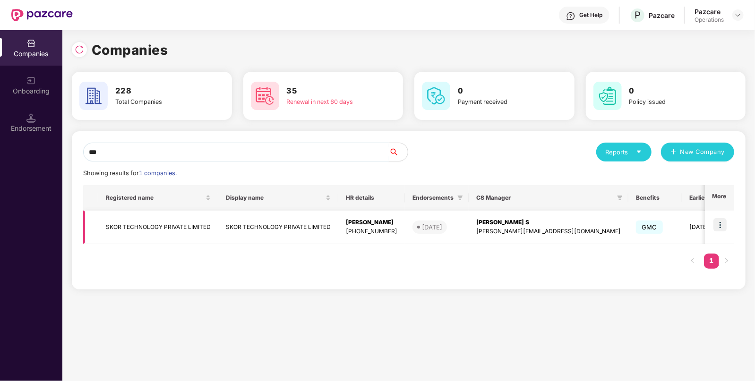
type input "***"
click at [120, 229] on td "SKOR TECHNOLOGY PRIVATE LIMITED" at bounding box center [158, 228] width 120 height 34
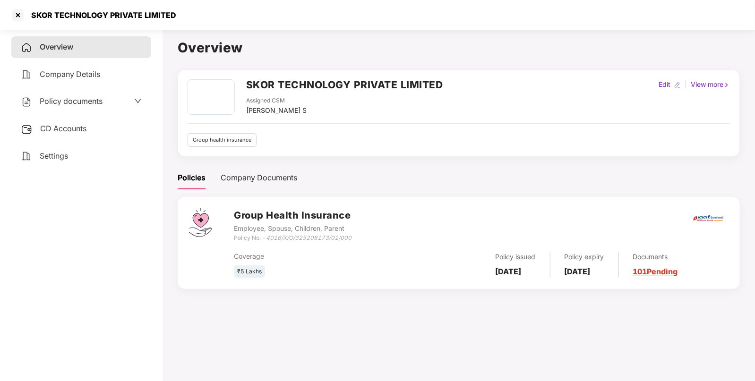
click at [64, 103] on span "Policy documents" at bounding box center [71, 100] width 63 height 9
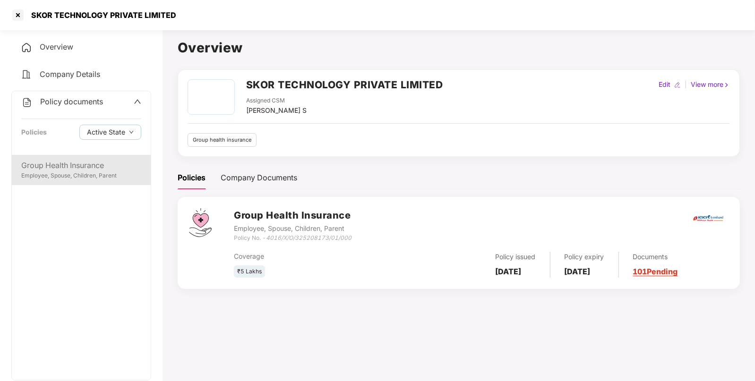
click at [56, 165] on div "Group Health Insurance" at bounding box center [81, 166] width 120 height 12
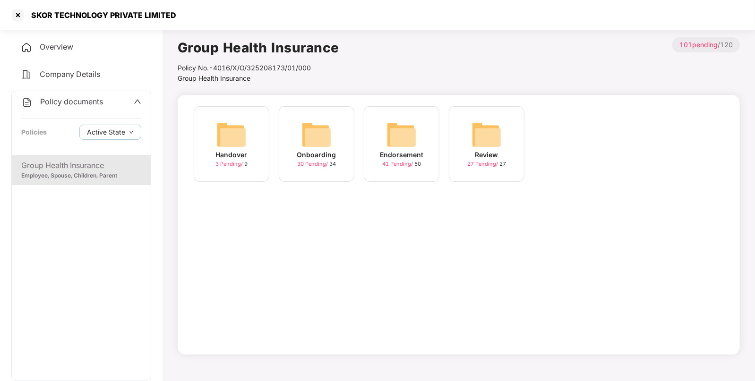
click at [392, 134] on img at bounding box center [401, 134] width 30 height 30
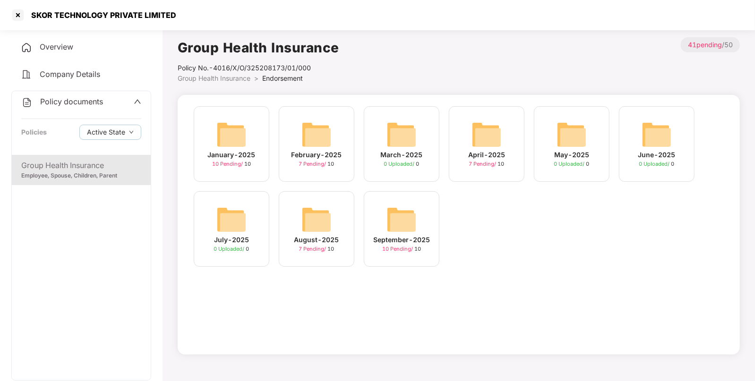
click at [393, 215] on img at bounding box center [401, 219] width 30 height 30
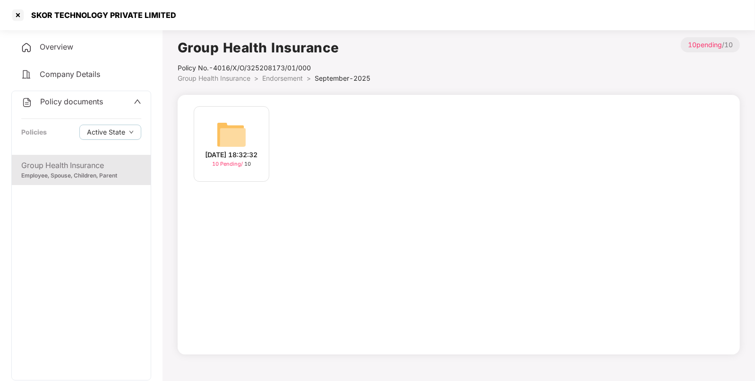
click at [236, 132] on img at bounding box center [231, 134] width 30 height 30
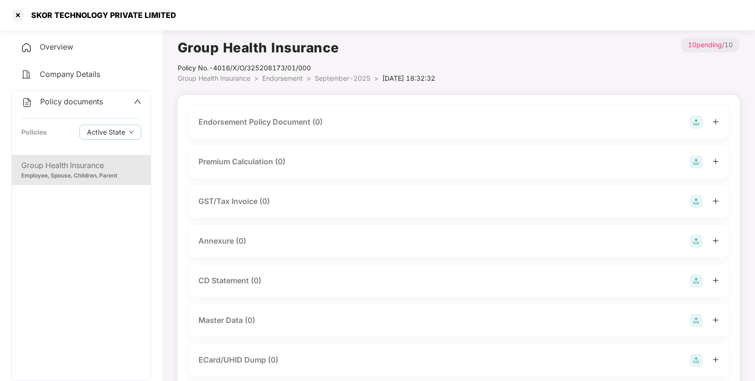
click at [695, 119] on img at bounding box center [695, 122] width 13 height 13
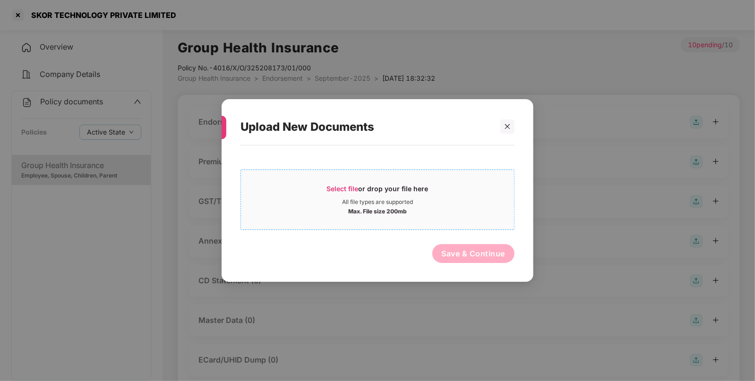
click at [333, 191] on span "Select file" at bounding box center [343, 189] width 32 height 8
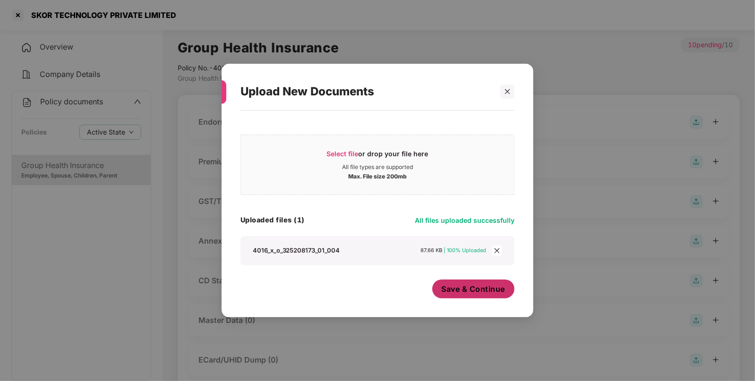
click at [462, 288] on span "Save & Continue" at bounding box center [474, 289] width 64 height 10
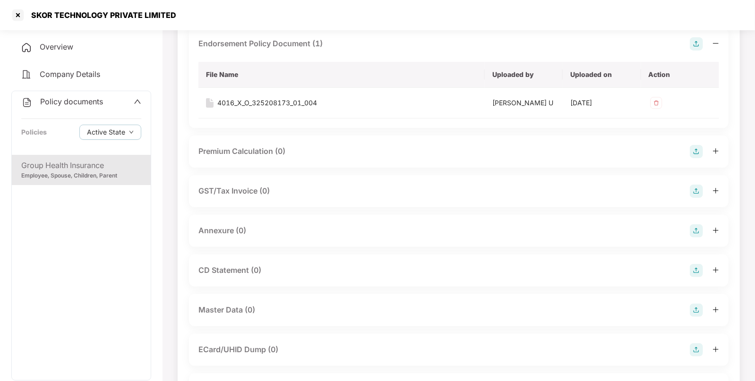
scroll to position [79, 0]
click at [699, 234] on img at bounding box center [695, 230] width 13 height 13
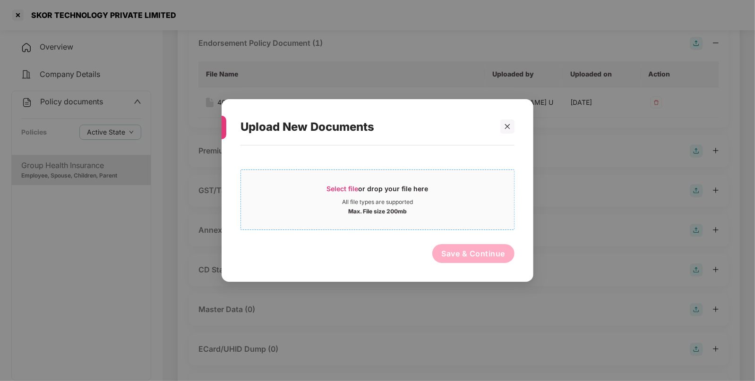
click at [343, 187] on span "Select file" at bounding box center [343, 189] width 32 height 8
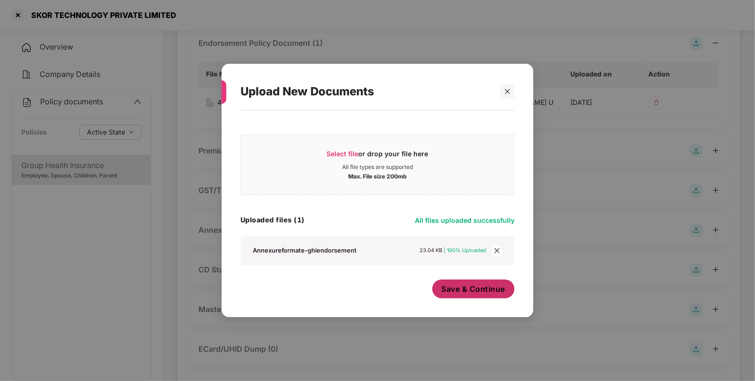
click at [456, 285] on span "Save & Continue" at bounding box center [474, 289] width 64 height 10
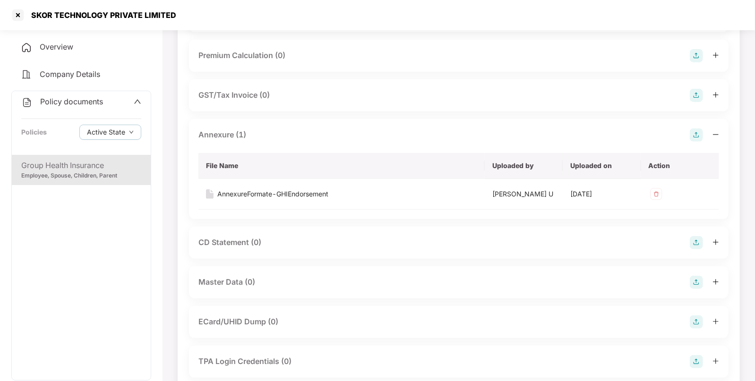
scroll to position [175, 0]
click at [695, 278] on img at bounding box center [695, 281] width 13 height 13
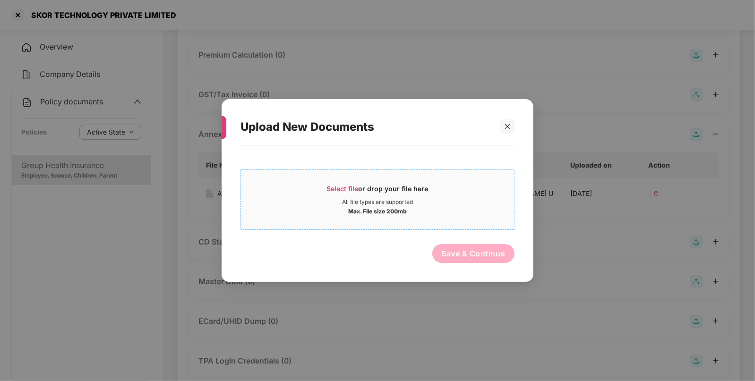
click at [335, 180] on span "Select file or drop your file here All file types are supported Max. File size …" at bounding box center [377, 199] width 273 height 45
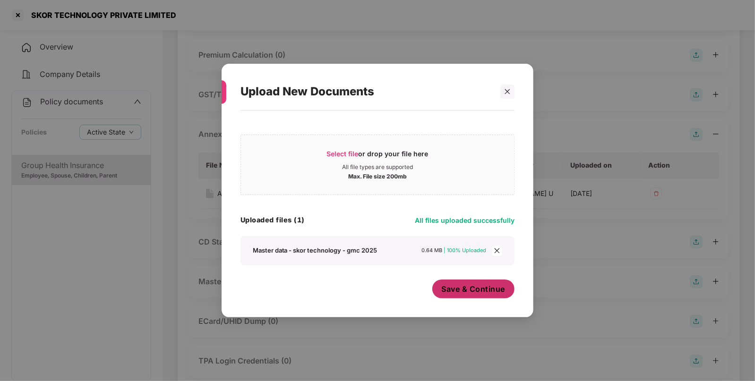
click at [482, 292] on span "Save & Continue" at bounding box center [474, 289] width 64 height 10
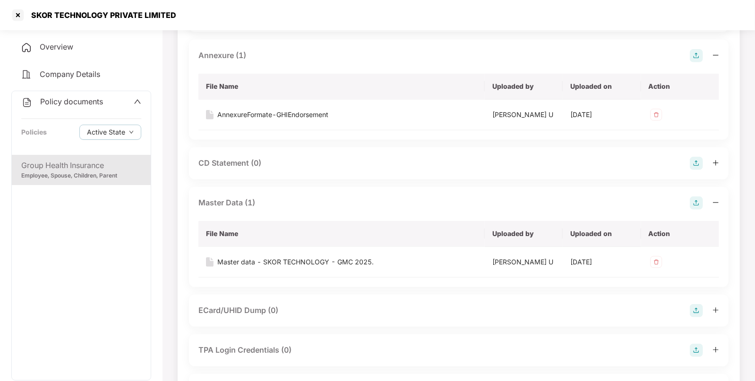
scroll to position [253, 0]
click at [13, 14] on div at bounding box center [17, 15] width 15 height 15
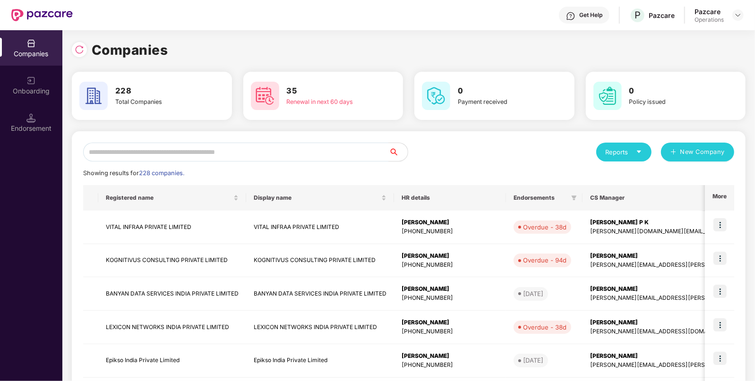
scroll to position [0, 0]
click at [158, 153] on input "text" at bounding box center [236, 152] width 306 height 19
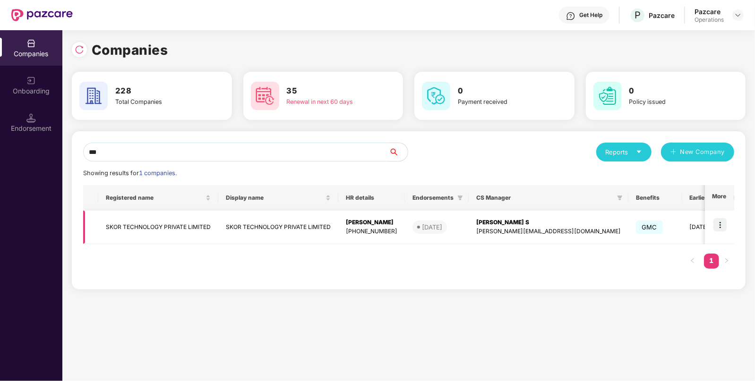
type input "***"
click at [137, 219] on td "SKOR TECHNOLOGY PRIVATE LIMITED" at bounding box center [158, 228] width 120 height 34
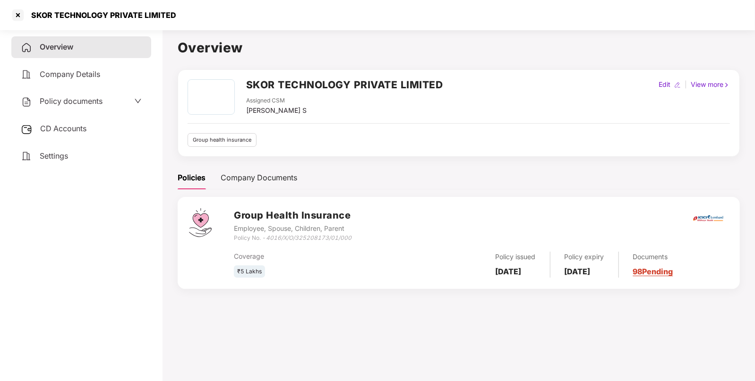
click at [68, 134] on div "CD Accounts" at bounding box center [81, 129] width 140 height 22
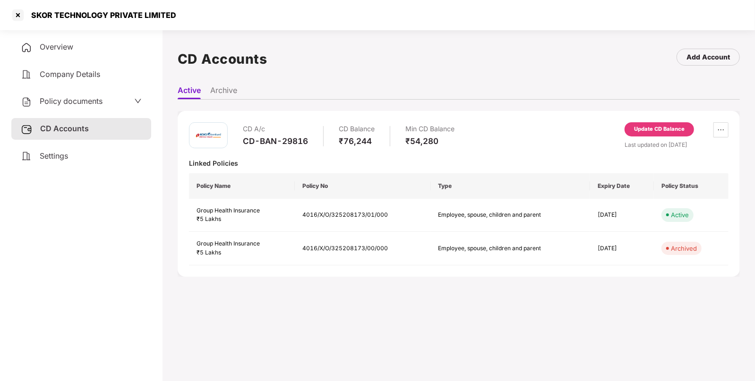
click at [645, 130] on div "Update CD Balance" at bounding box center [659, 129] width 51 height 9
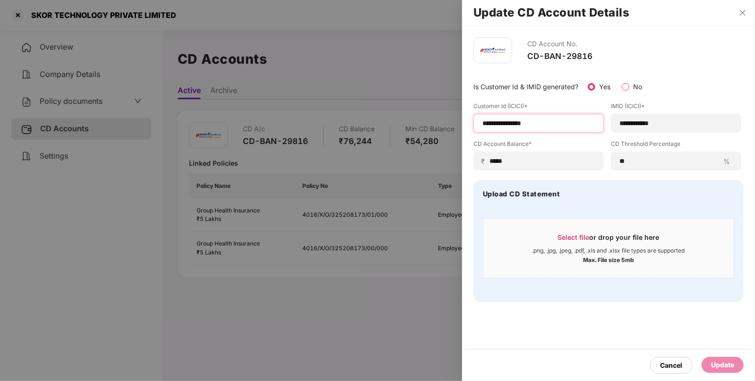
click at [551, 125] on input "**********" at bounding box center [538, 124] width 114 height 10
type input "**********"
click at [727, 359] on div "Update" at bounding box center [722, 365] width 42 height 16
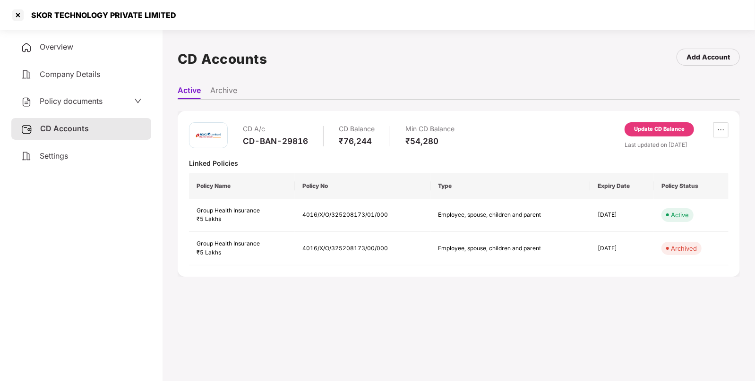
click at [651, 123] on div "Update CD Balance" at bounding box center [658, 129] width 69 height 14
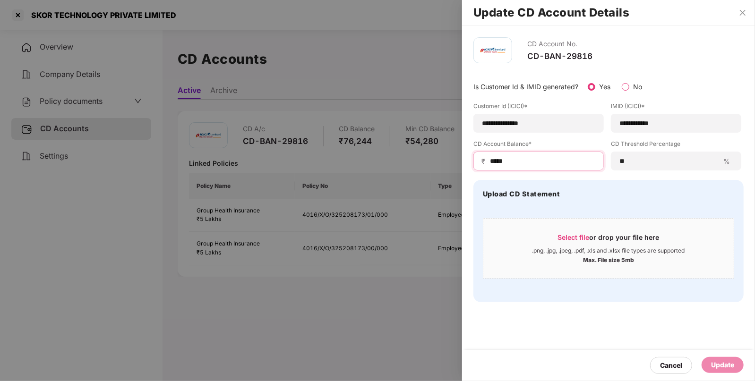
click at [493, 160] on input "*****" at bounding box center [542, 161] width 107 height 10
type input "*****"
click at [725, 366] on div "Update" at bounding box center [722, 365] width 23 height 10
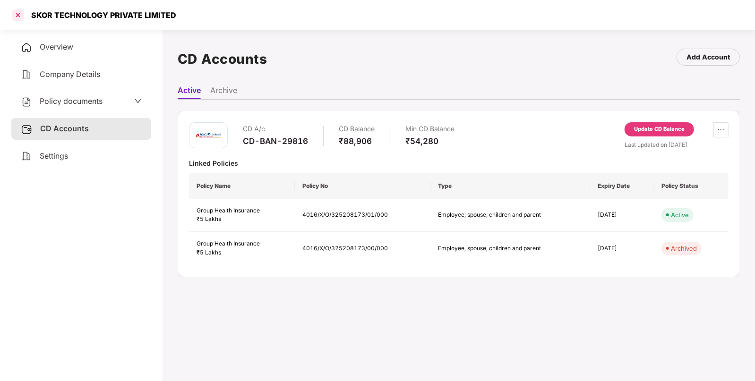
click at [20, 14] on div at bounding box center [17, 15] width 15 height 15
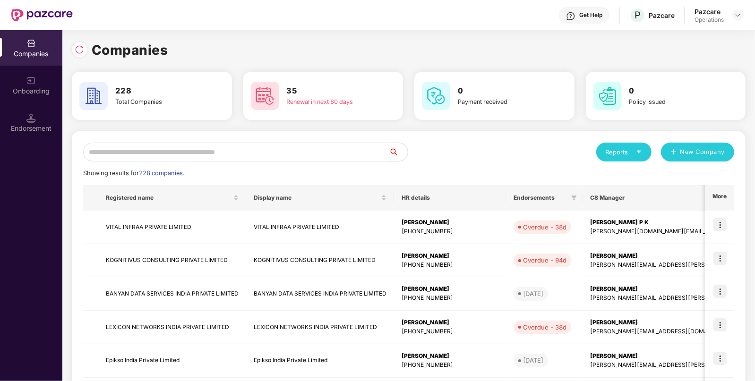
paste input "**********"
click at [228, 156] on input "**********" at bounding box center [236, 152] width 306 height 19
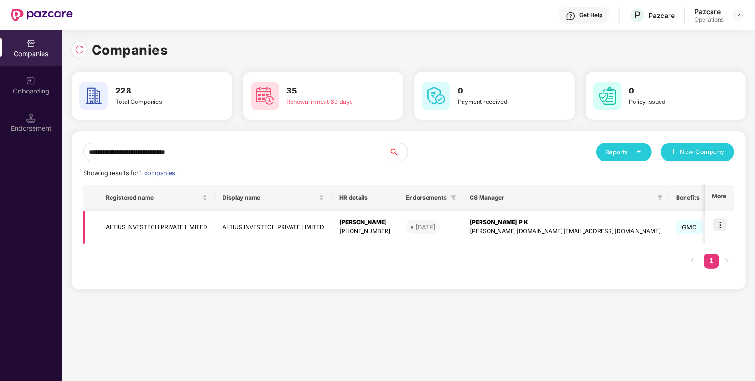
type input "**********"
click at [718, 225] on img at bounding box center [719, 224] width 13 height 13
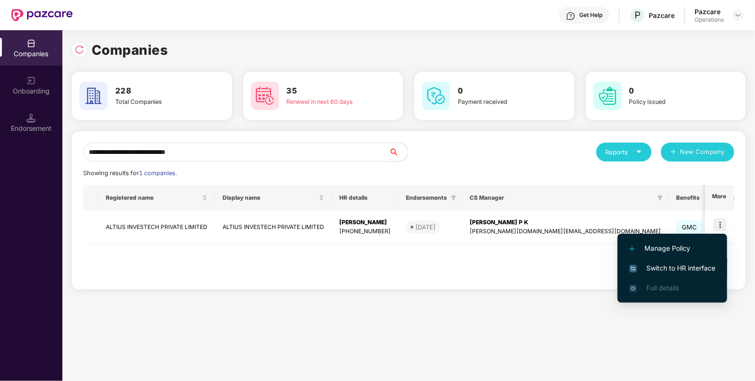
click at [682, 263] on span "Switch to HR interface" at bounding box center [672, 268] width 86 height 10
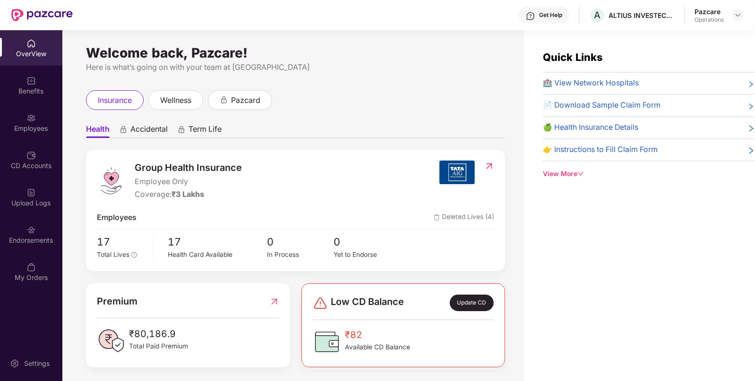
click at [19, 234] on div "Endorsements" at bounding box center [31, 234] width 62 height 35
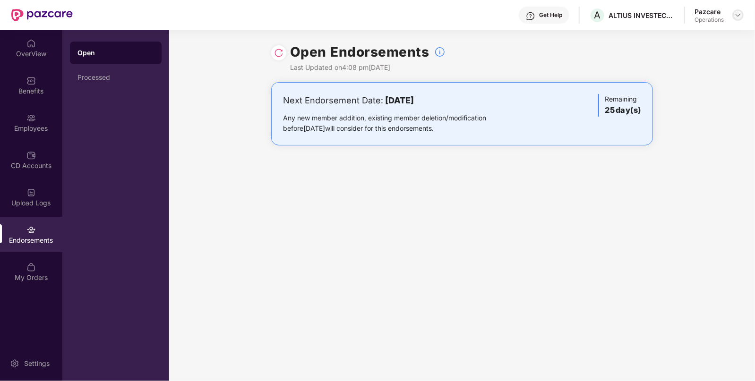
click at [737, 14] on img at bounding box center [738, 15] width 8 height 8
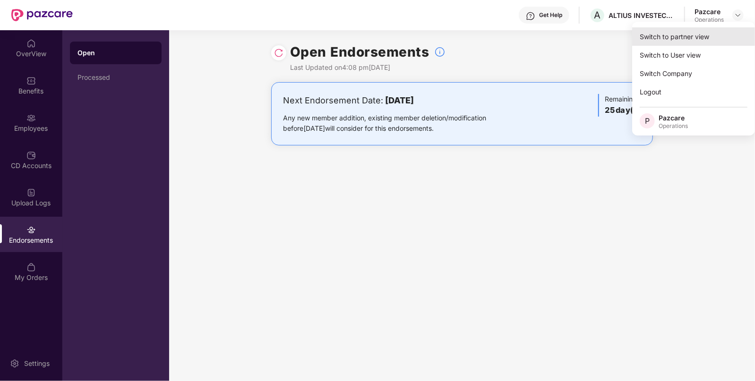
click at [689, 35] on div "Switch to partner view" at bounding box center [693, 36] width 123 height 18
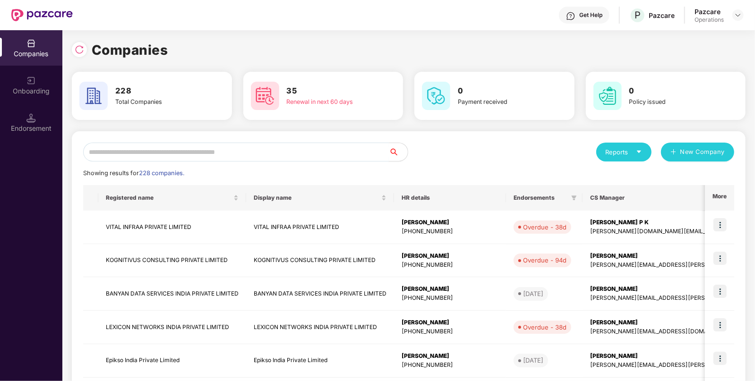
click at [215, 149] on input "text" at bounding box center [236, 152] width 306 height 19
paste input "**********"
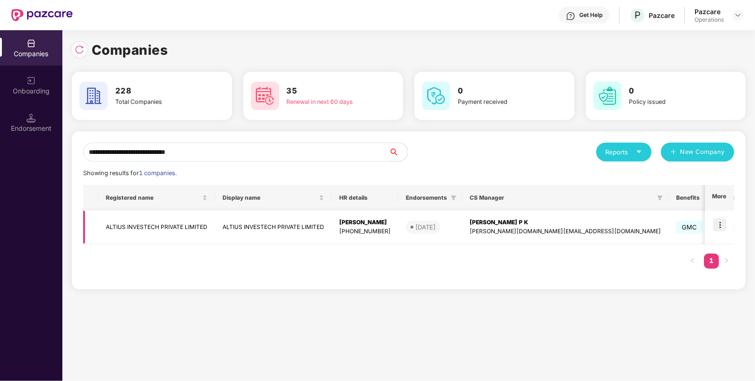
type input "**********"
